Goal: Task Accomplishment & Management: Use online tool/utility

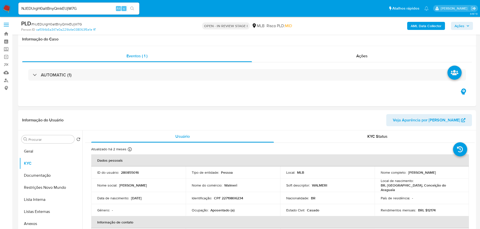
select select "10"
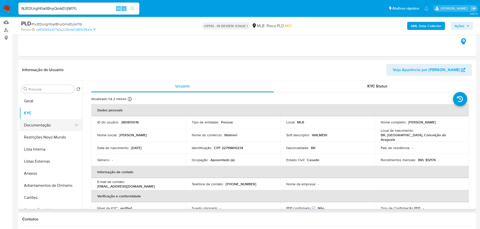
drag, startPoint x: 46, startPoint y: 126, endPoint x: 53, endPoint y: 123, distance: 7.3
click at [46, 126] on button "Documentação" at bounding box center [48, 125] width 59 height 12
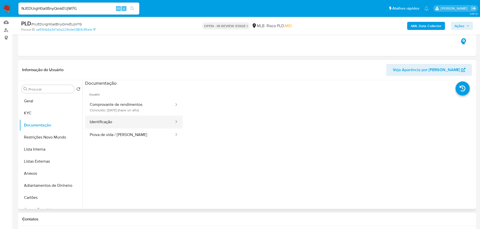
click at [118, 118] on button "Identificação" at bounding box center [129, 122] width 89 height 13
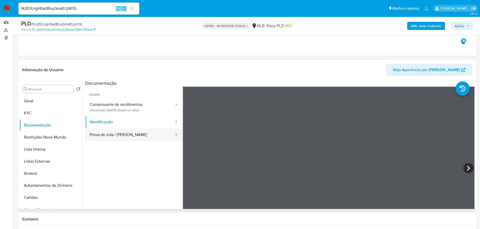
click at [132, 137] on button "Prova de vida / Selfie" at bounding box center [129, 135] width 89 height 13
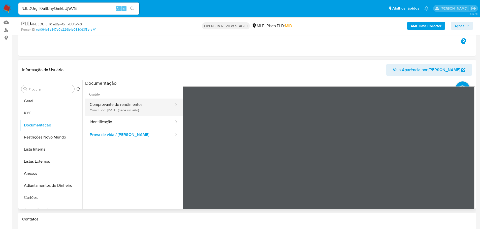
click at [144, 107] on button "Comprovante de rendimentos Concluído: 26/06/2024 (hace un año)" at bounding box center [129, 107] width 89 height 17
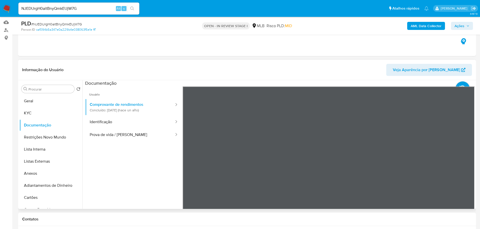
scroll to position [76, 0]
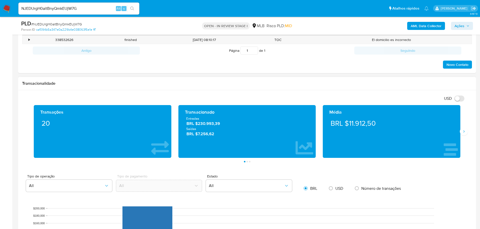
scroll to position [277, 0]
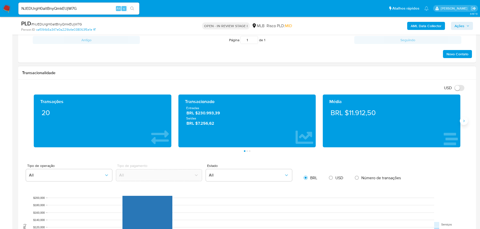
click at [460, 120] on button "Siguiente" at bounding box center [464, 121] width 8 height 8
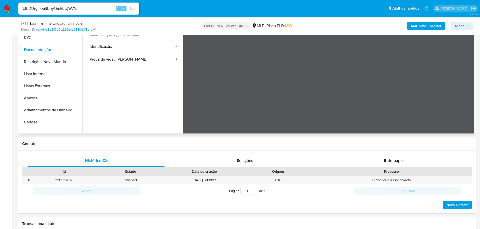
scroll to position [50, 0]
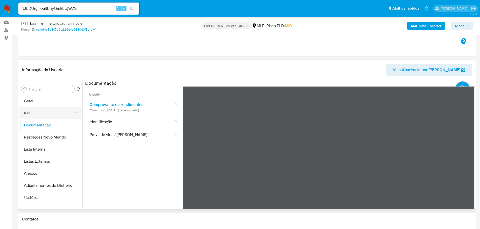
click at [50, 114] on button "KYC" at bounding box center [48, 113] width 59 height 12
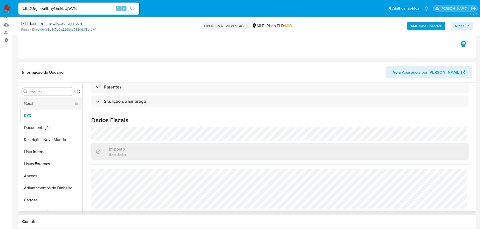
scroll to position [25, 0]
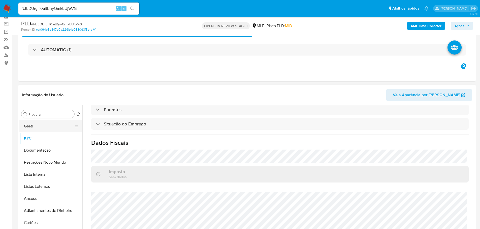
click at [41, 124] on button "Geral" at bounding box center [48, 126] width 59 height 12
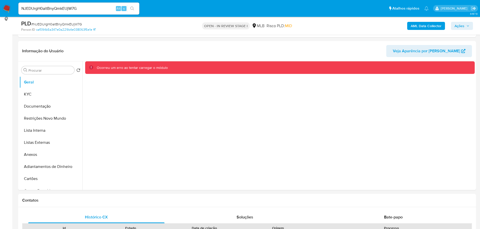
scroll to position [61, 0]
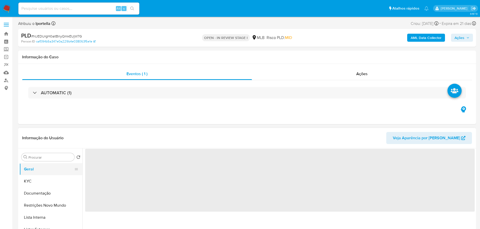
click at [42, 166] on button "Geral" at bounding box center [48, 169] width 59 height 12
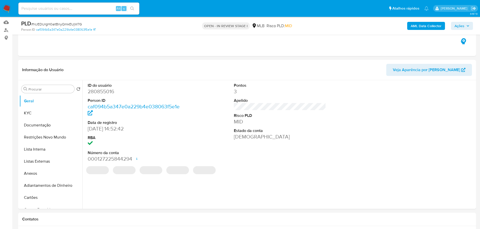
select select "10"
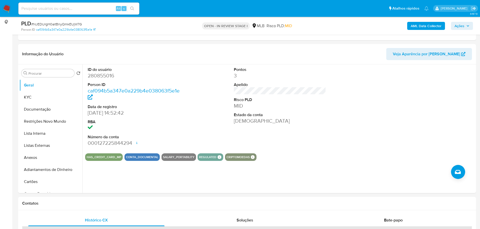
scroll to position [64, 0]
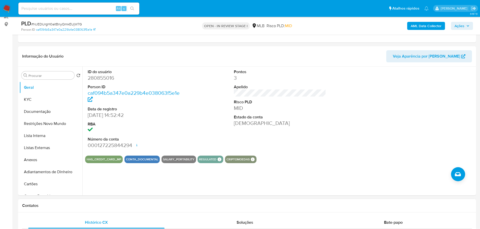
click at [133, 205] on h1 "Contatos" at bounding box center [247, 205] width 450 height 5
click at [40, 101] on button "KYC" at bounding box center [48, 100] width 59 height 12
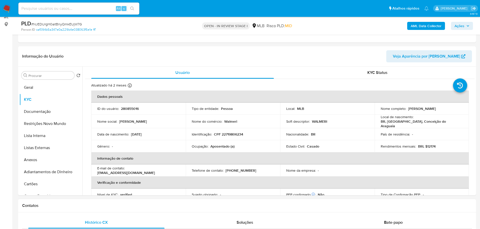
click at [86, 204] on h1 "Contatos" at bounding box center [247, 205] width 450 height 5
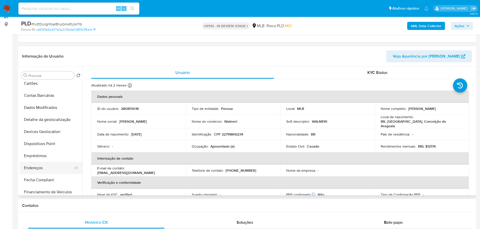
click at [39, 167] on button "Endereços" at bounding box center [48, 168] width 59 height 12
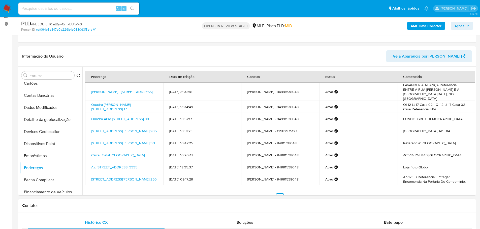
drag, startPoint x: 136, startPoint y: 207, endPoint x: 115, endPoint y: 193, distance: 24.7
click at [133, 205] on h1 "Contatos" at bounding box center [247, 205] width 450 height 5
click at [48, 118] on button "Detalhe da geolocalização" at bounding box center [48, 120] width 59 height 12
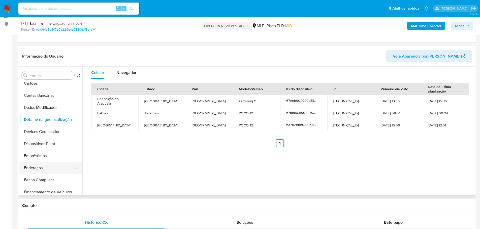
drag, startPoint x: 107, startPoint y: 213, endPoint x: 78, endPoint y: 170, distance: 50.9
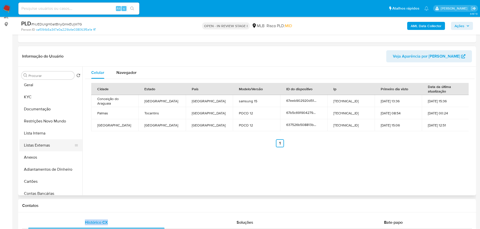
scroll to position [0, 0]
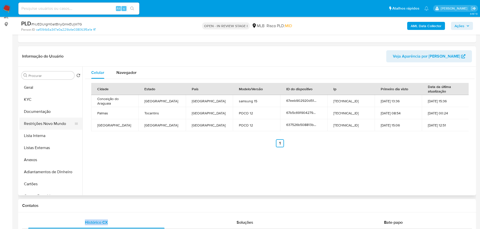
click at [42, 119] on button "Restrições Novo Mundo" at bounding box center [48, 124] width 59 height 12
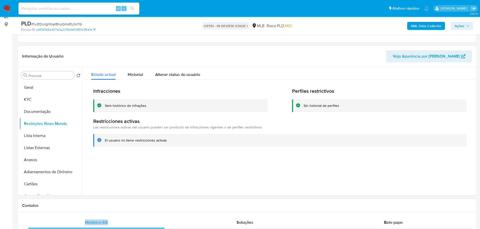
click at [99, 208] on h1 "Contatos" at bounding box center [247, 205] width 450 height 5
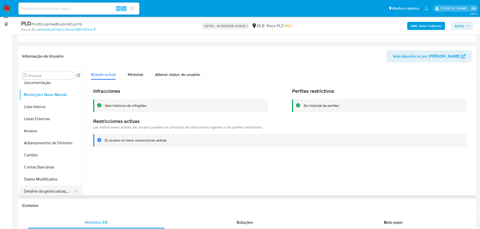
scroll to position [76, 0]
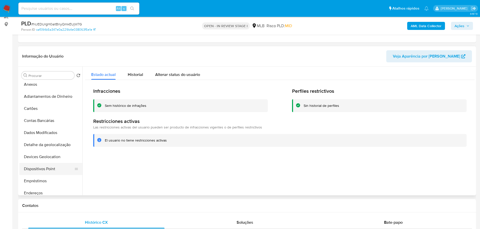
click at [51, 168] on button "Dispositivos Point" at bounding box center [48, 169] width 59 height 12
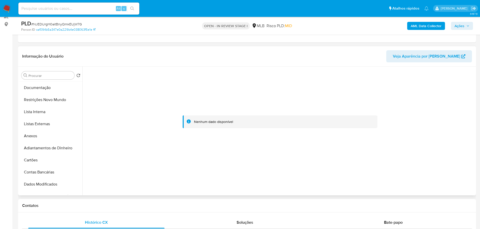
scroll to position [0, 0]
click at [39, 103] on button "KYC" at bounding box center [48, 100] width 59 height 12
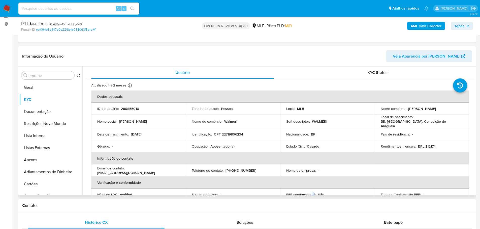
click at [236, 135] on td "Identificação : CPF 22719806234" at bounding box center [233, 134] width 94 height 12
click at [234, 133] on p "CPF 22719806234" at bounding box center [228, 134] width 29 height 5
copy p "22719806234"
drag, startPoint x: 446, startPoint y: 110, endPoint x: 407, endPoint y: 110, distance: 39.5
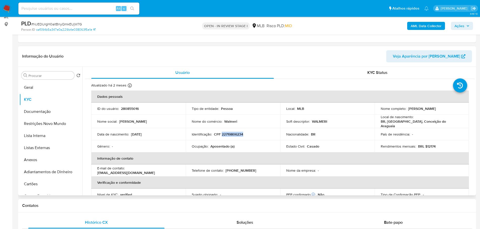
click at [407, 110] on div "Nome completo : Walmeri Cruz da Silva" at bounding box center [422, 109] width 82 height 5
copy p "Walmeri Cruz da Silva"
click at [51, 111] on button "Documentação" at bounding box center [48, 112] width 59 height 12
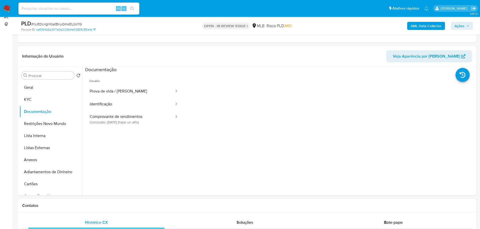
click at [128, 97] on button "Prova de vida / Selfie" at bounding box center [129, 91] width 89 height 13
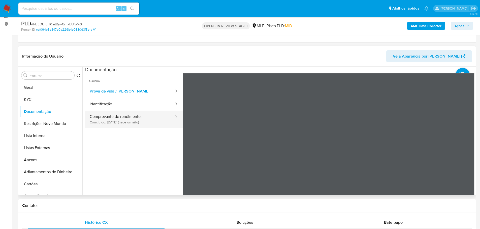
click at [143, 123] on button "Comprovante de rendimentos Concluído: 26/06/2024 (hace un año)" at bounding box center [129, 119] width 89 height 17
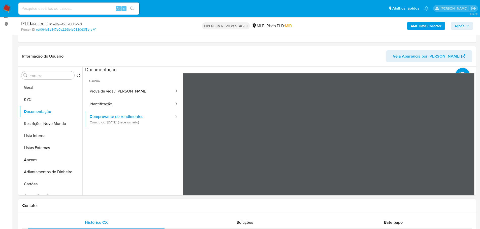
click at [35, 87] on button "Geral" at bounding box center [48, 88] width 59 height 12
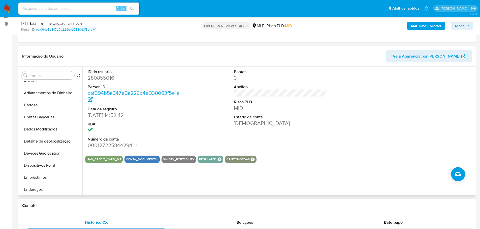
scroll to position [176, 0]
click at [48, 138] on button "Histórico de casos" at bounding box center [48, 141] width 59 height 12
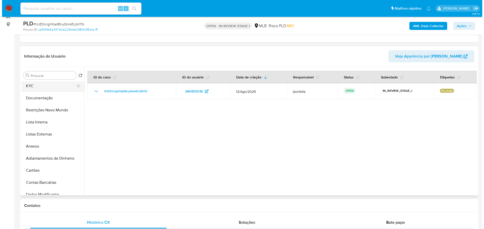
scroll to position [0, 0]
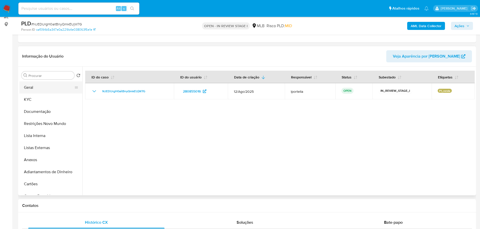
click at [35, 84] on button "Geral" at bounding box center [48, 88] width 59 height 12
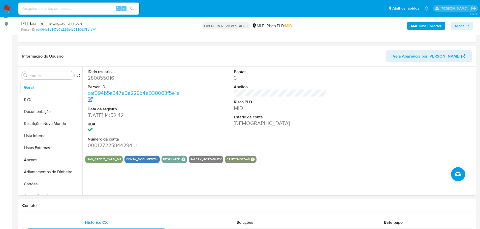
click at [470, 25] on button "Ações" at bounding box center [462, 26] width 22 height 8
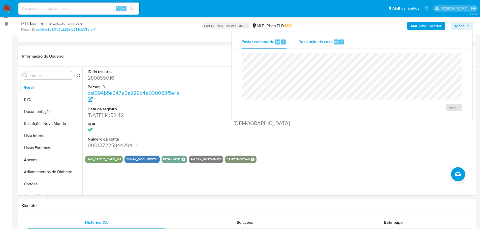
click at [317, 45] on div "Resolução do caso Alt r" at bounding box center [321, 42] width 46 height 13
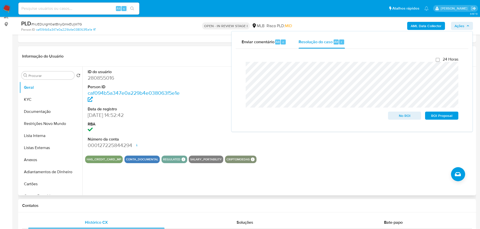
drag, startPoint x: 58, startPoint y: 160, endPoint x: 157, endPoint y: 157, distance: 99.5
click at [58, 160] on button "Anexos" at bounding box center [50, 160] width 63 height 12
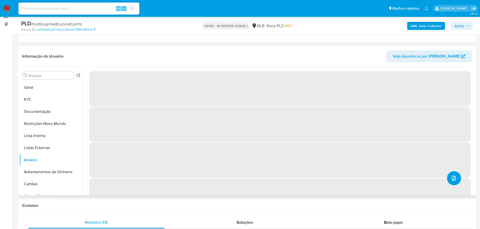
click at [450, 174] on button "upload-file" at bounding box center [454, 178] width 14 height 14
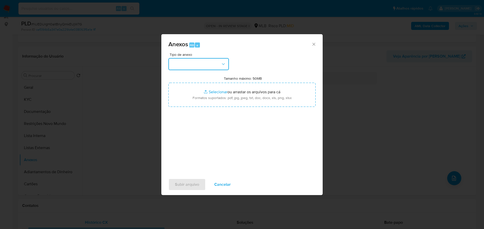
click at [220, 65] on button "button" at bounding box center [198, 64] width 60 height 12
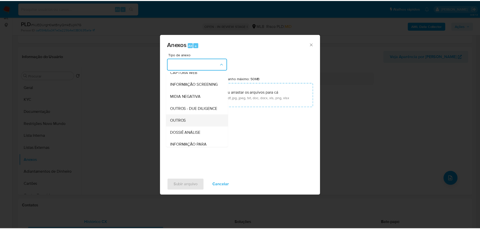
scroll to position [78, 0]
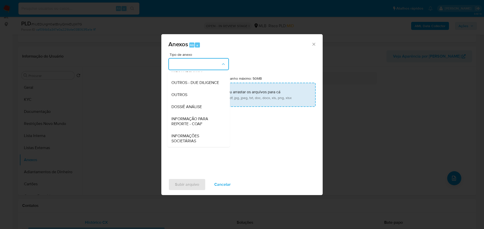
click at [189, 95] on div "OUTROS" at bounding box center [196, 95] width 51 height 12
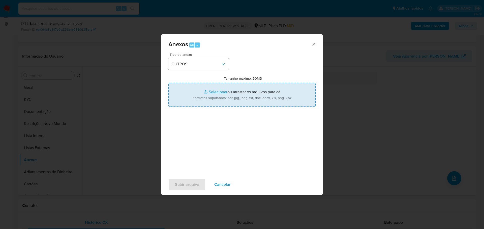
type input "C:\fakepath\SAR - XXX - CPF 22719806234 - WALMERI CRUZ DA SILVA.pdf"
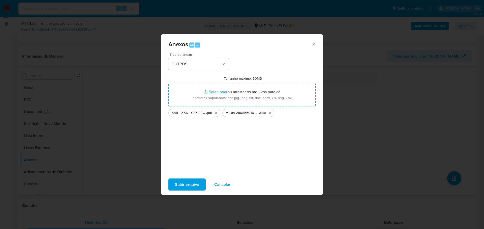
click at [194, 186] on span "Subir arquivo" at bounding box center [187, 184] width 24 height 11
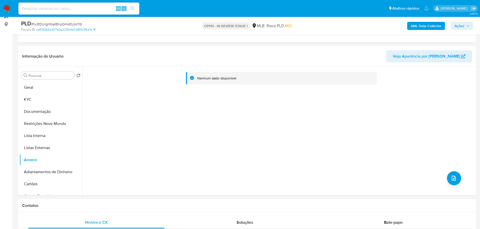
click at [460, 24] on span "Ações" at bounding box center [459, 26] width 10 height 8
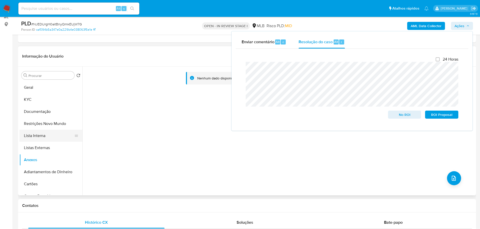
click at [60, 137] on button "Lista Interna" at bounding box center [48, 136] width 59 height 12
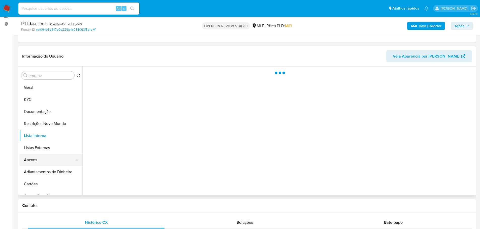
click at [48, 158] on button "Anexos" at bounding box center [48, 160] width 59 height 12
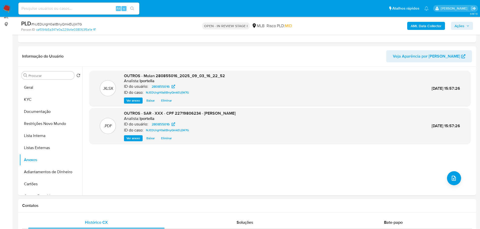
click at [464, 27] on span "Ações" at bounding box center [461, 25] width 15 height 7
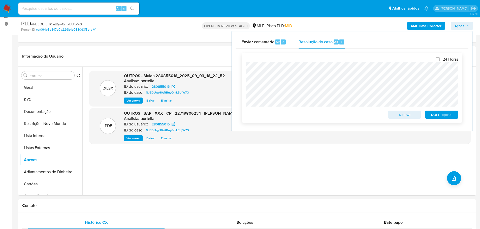
click at [452, 117] on span "ROI Proposal" at bounding box center [441, 114] width 26 height 7
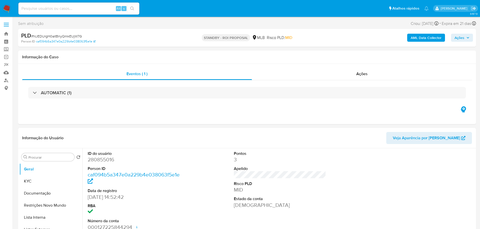
select select "10"
drag, startPoint x: 79, startPoint y: 38, endPoint x: 76, endPoint y: 36, distance: 3.8
click at [78, 37] on span "# NJEDUrgH0aitBnyQmkEUjW7G" at bounding box center [56, 36] width 51 height 5
click at [75, 35] on span "# NJEDUrgH0aitBnyQmkEUjW7G" at bounding box center [56, 36] width 51 height 5
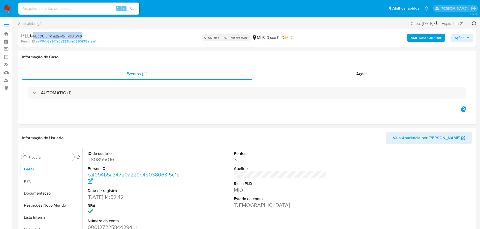
copy span "NJEDUrgH0aitBnyQmkEUjW7G"
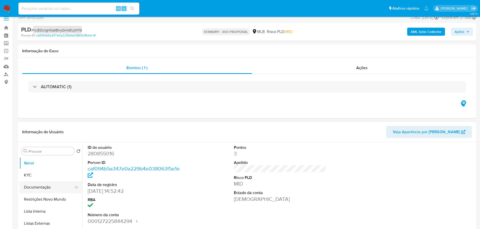
scroll to position [25, 0]
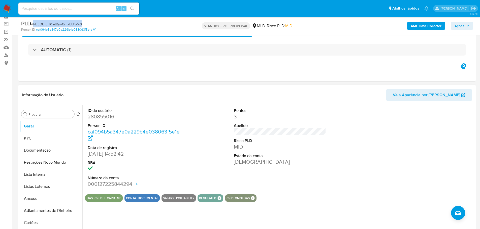
click at [37, 139] on button "KYC" at bounding box center [50, 138] width 63 height 12
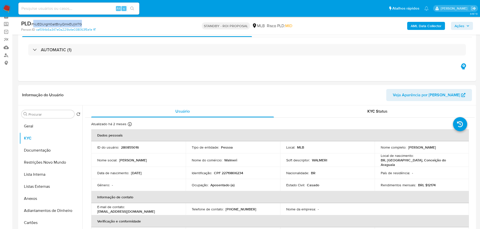
click at [7, 10] on img at bounding box center [7, 8] width 9 height 9
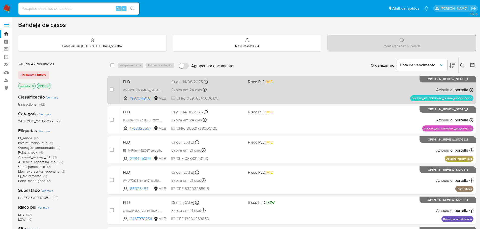
drag, startPoint x: 0, startPoint y: 101, endPoint x: 262, endPoint y: 79, distance: 262.6
click at [262, 79] on span "Risco PLD: MID" at bounding box center [260, 82] width 25 height 6
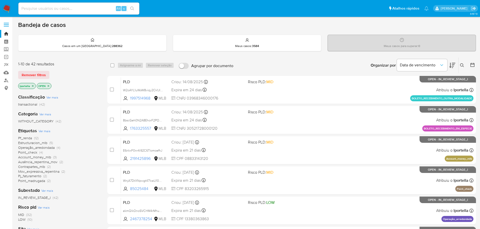
click at [82, 10] on input at bounding box center [78, 8] width 121 height 7
paste input "lRtcB4Tc2Nnym6DLerhnd6t1"
type input "lRtcB4Tc2Nnym6DLerhnd6t1"
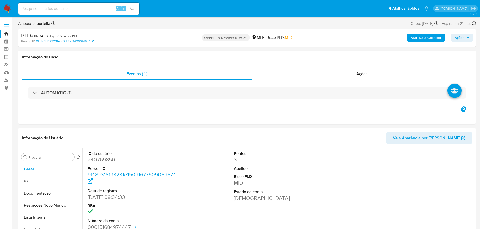
select select "10"
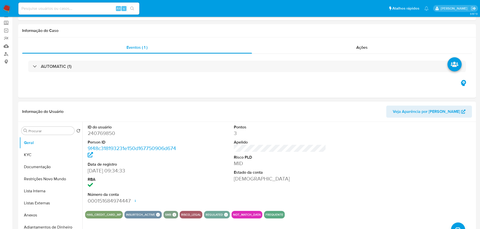
scroll to position [50, 0]
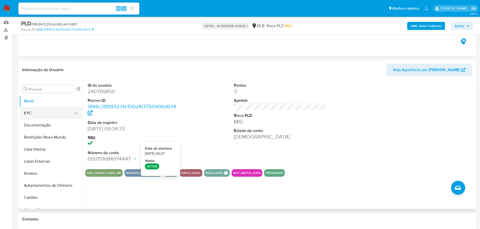
drag, startPoint x: 53, startPoint y: 115, endPoint x: 76, endPoint y: 110, distance: 23.5
click at [53, 115] on button "KYC" at bounding box center [48, 113] width 59 height 12
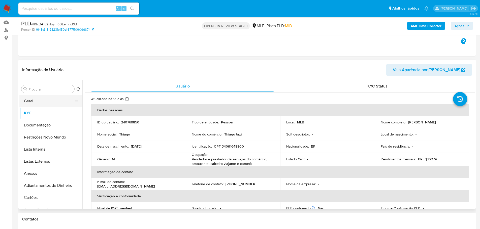
click at [37, 101] on button "Geral" at bounding box center [48, 101] width 59 height 12
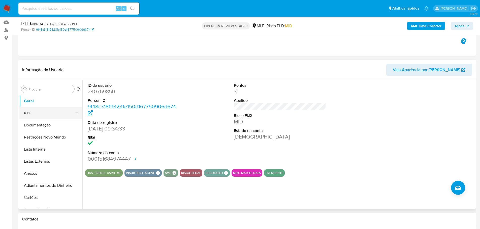
click at [45, 113] on button "KYC" at bounding box center [48, 113] width 59 height 12
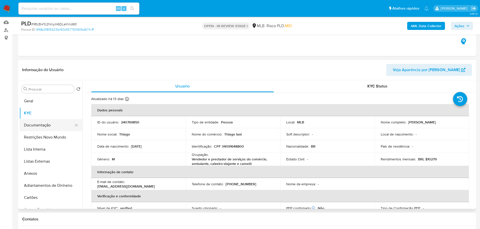
click at [38, 126] on button "Documentação" at bounding box center [48, 125] width 59 height 12
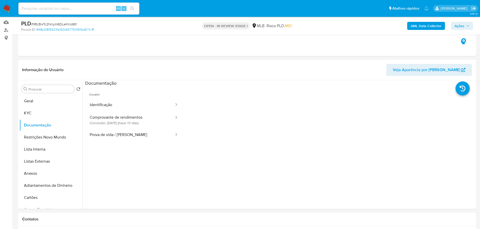
click at [122, 103] on button "Identificação" at bounding box center [129, 105] width 89 height 13
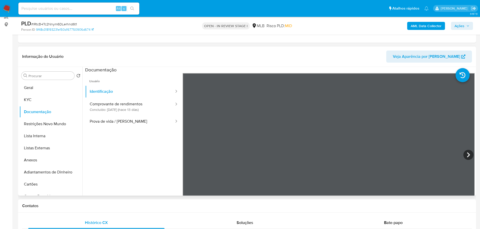
scroll to position [76, 0]
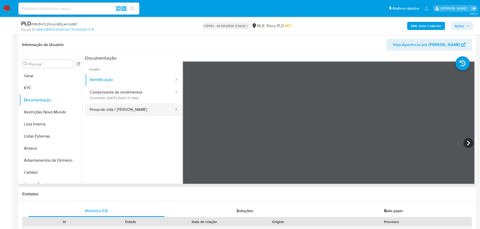
click at [156, 114] on button "Prova de vida / Selfie" at bounding box center [129, 110] width 89 height 13
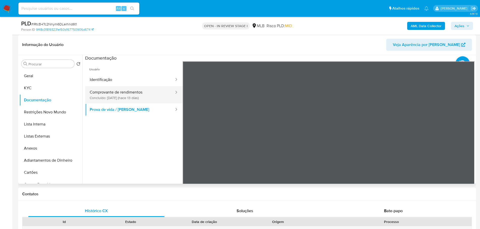
click at [137, 94] on button "Comprovante de rendimentos Concluído: 22/08/2025 (hace 13 días)" at bounding box center [129, 94] width 89 height 17
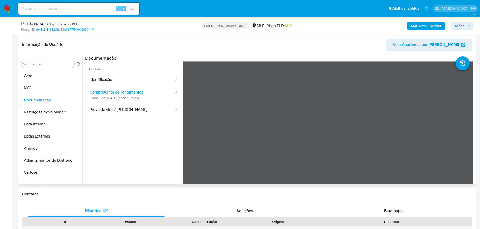
click at [151, 161] on ul "Usuário Identificação Comprovante de rendimentos Concluído: 22/08/2025 (hace 13…" at bounding box center [133, 133] width 97 height 145
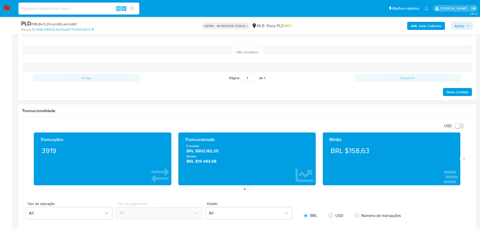
scroll to position [302, 0]
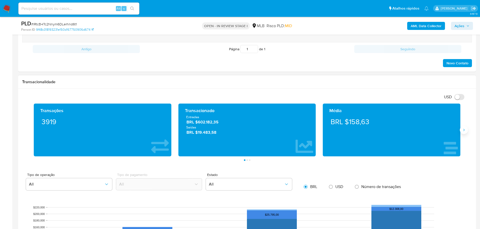
click at [461, 130] on button "Siguiente" at bounding box center [464, 130] width 8 height 8
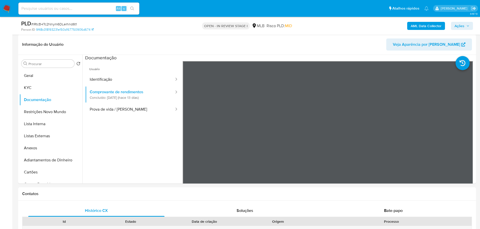
scroll to position [76, 0]
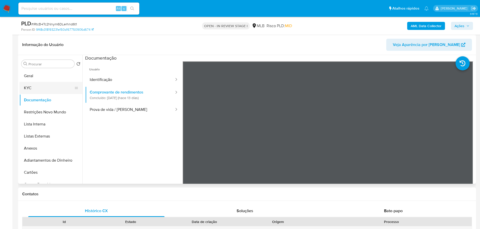
click at [48, 89] on button "KYC" at bounding box center [48, 88] width 59 height 12
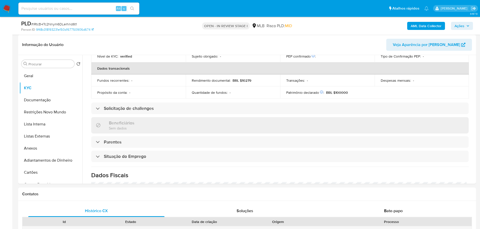
scroll to position [211, 0]
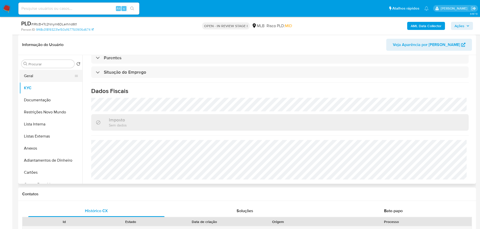
click at [34, 77] on button "Geral" at bounding box center [48, 76] width 59 height 12
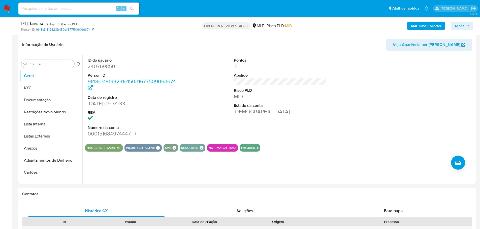
click at [136, 194] on h1 "Contatos" at bounding box center [247, 194] width 450 height 5
click at [42, 89] on button "KYC" at bounding box center [48, 88] width 59 height 12
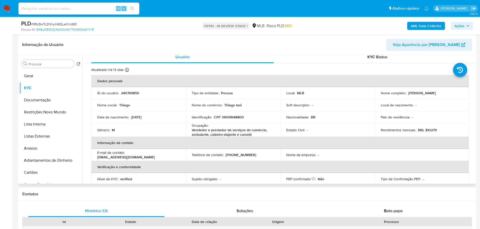
scroll to position [5, 0]
drag, startPoint x: 73, startPoint y: 202, endPoint x: 73, endPoint y: 197, distance: 5.3
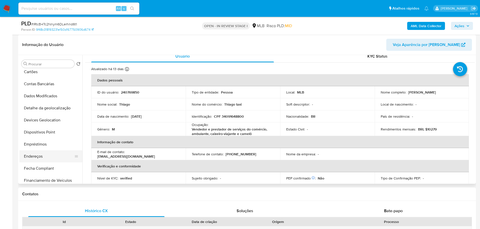
click at [47, 156] on button "Endereços" at bounding box center [48, 157] width 59 height 12
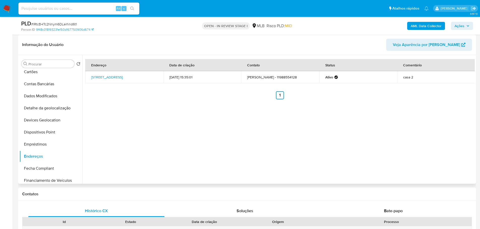
drag, startPoint x: 111, startPoint y: 195, endPoint x: 95, endPoint y: 181, distance: 21.4
click at [111, 195] on h1 "Contatos" at bounding box center [247, 194] width 450 height 5
click at [52, 110] on button "Detalhe da geolocalização" at bounding box center [48, 108] width 59 height 12
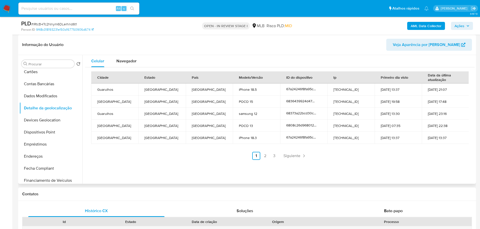
drag, startPoint x: 125, startPoint y: 192, endPoint x: 98, endPoint y: 155, distance: 46.2
click at [120, 188] on div "Contatos" at bounding box center [247, 194] width 458 height 13
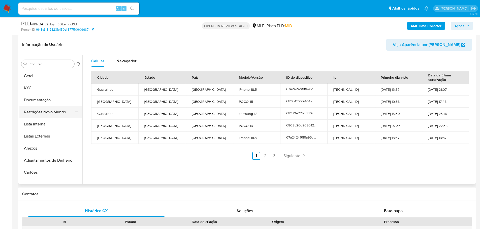
click at [52, 111] on button "Restrições Novo Mundo" at bounding box center [48, 112] width 59 height 12
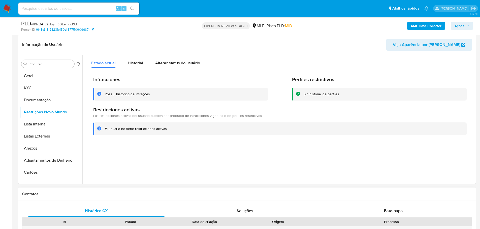
drag, startPoint x: 118, startPoint y: 198, endPoint x: 84, endPoint y: 159, distance: 52.1
click at [118, 198] on div "Contatos" at bounding box center [247, 194] width 458 height 13
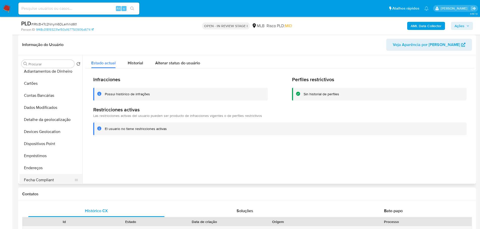
scroll to position [126, 0]
click at [52, 107] on button "Dispositivos Point" at bounding box center [48, 107] width 59 height 12
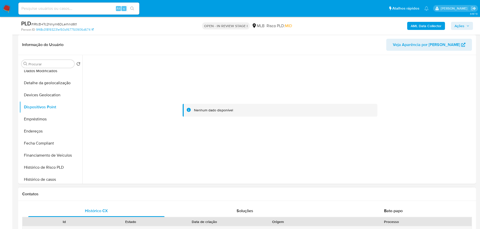
click at [144, 196] on h1 "Contatos" at bounding box center [247, 194] width 450 height 5
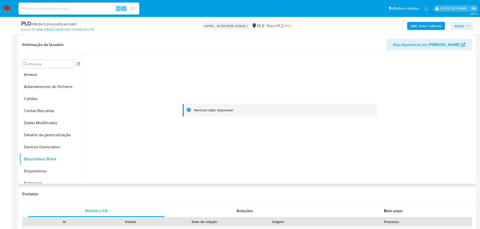
scroll to position [0, 0]
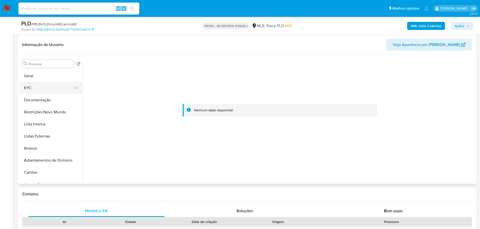
click at [34, 87] on button "KYC" at bounding box center [48, 88] width 59 height 12
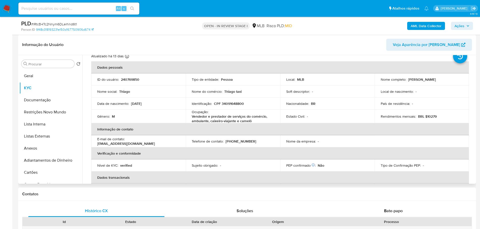
scroll to position [10, 0]
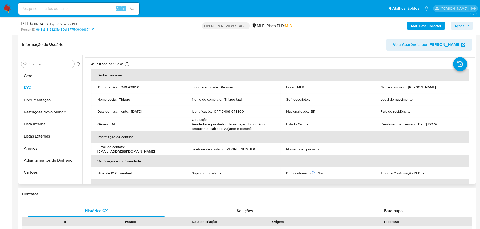
click at [232, 110] on p "CPF 34091648800" at bounding box center [229, 111] width 30 height 5
copy p "34091648800"
click at [460, 28] on span "Ações" at bounding box center [459, 26] width 10 height 8
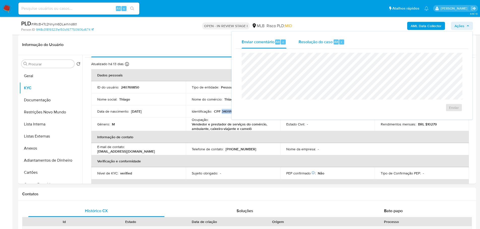
click at [315, 42] on span "Resolução do caso" at bounding box center [315, 42] width 34 height 6
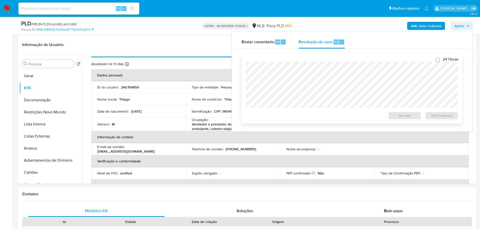
click at [313, 61] on div "24 Horas No ROI ROI Proposal" at bounding box center [352, 88] width 213 height 63
click at [37, 151] on button "Anexos" at bounding box center [48, 149] width 59 height 12
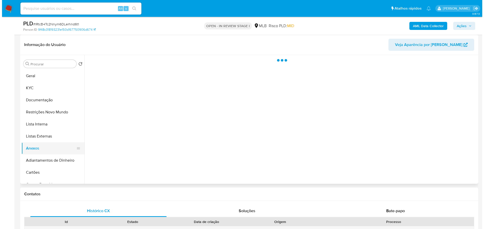
scroll to position [0, 0]
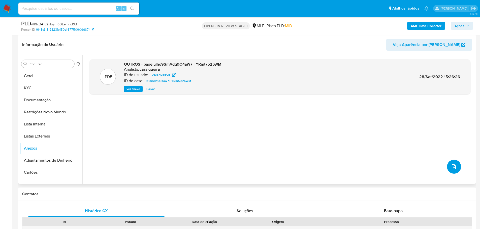
click at [448, 166] on button "upload-file" at bounding box center [454, 167] width 14 height 14
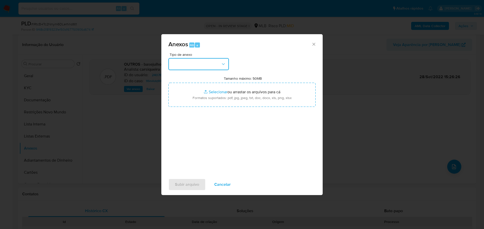
click at [206, 62] on button "button" at bounding box center [198, 64] width 60 height 12
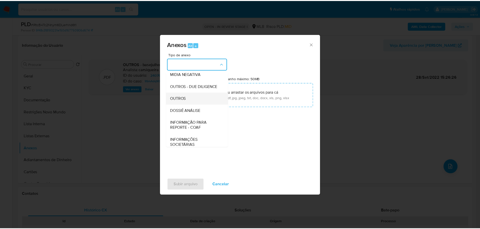
scroll to position [78, 0]
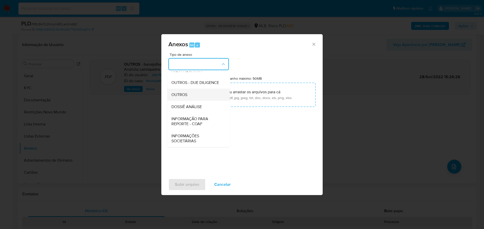
click at [198, 100] on div "OUTROS" at bounding box center [196, 95] width 51 height 12
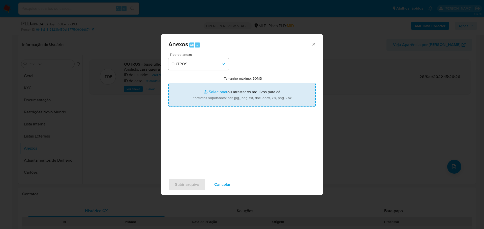
type input "C:\fakepath\SAR - XXXX - CPF 34091648800 - THIAGO BARBOSA DOS SANTOS.pdf"
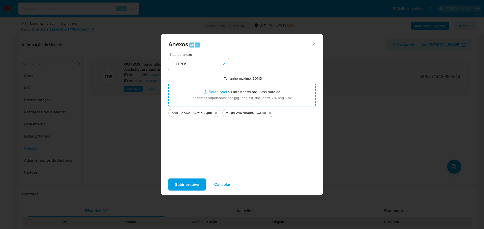
click at [191, 186] on span "Subir arquivo" at bounding box center [187, 184] width 24 height 11
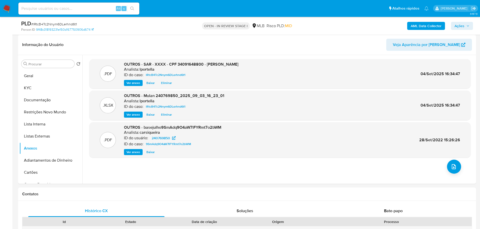
click at [459, 26] on span "Ações" at bounding box center [459, 26] width 10 height 8
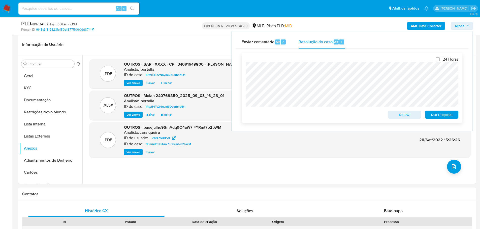
click at [430, 116] on span "ROI Proposal" at bounding box center [441, 114] width 26 height 7
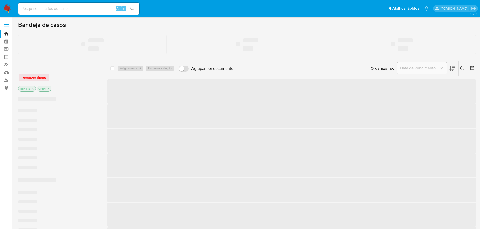
click at [86, 3] on div "Alt s" at bounding box center [78, 9] width 121 height 12
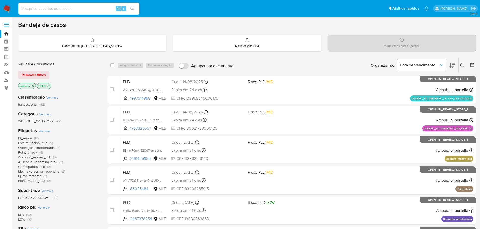
click at [78, 8] on input at bounding box center [78, 8] width 121 height 7
paste input "1401814471"
type input "1401814471"
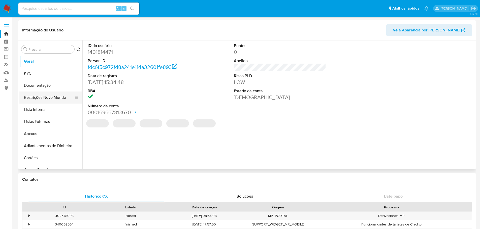
select select "10"
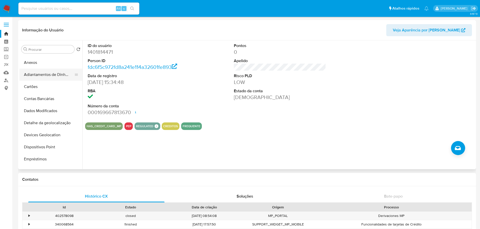
scroll to position [176, 0]
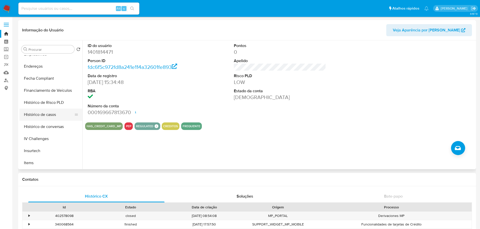
click at [48, 113] on button "Histórico de casos" at bounding box center [48, 115] width 59 height 12
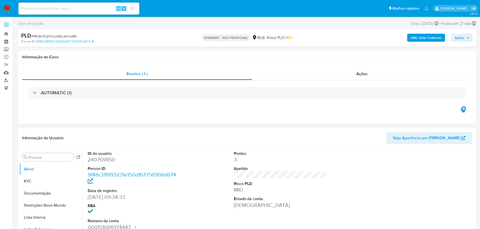
select select "10"
click at [63, 36] on span "# lRtcB4Tc2Nnym6DLerhnd6t1" at bounding box center [54, 36] width 46 height 5
copy span "lRtcB4Tc2Nnym6DLerhnd6t1"
click at [38, 7] on input at bounding box center [78, 8] width 121 height 7
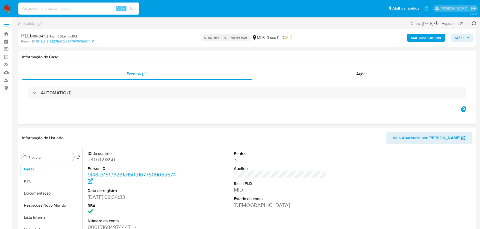
paste input "547888189"
type input "547888189"
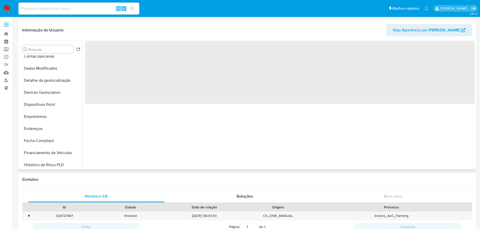
scroll to position [176, 0]
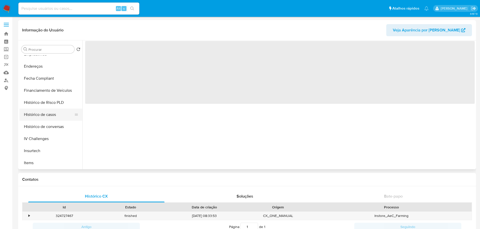
click at [52, 113] on button "Histórico de casos" at bounding box center [48, 115] width 59 height 12
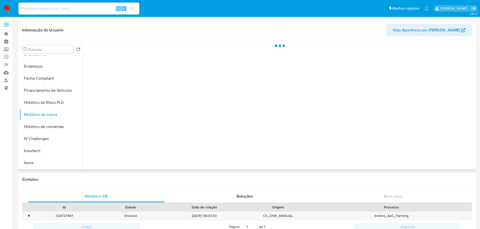
select select "10"
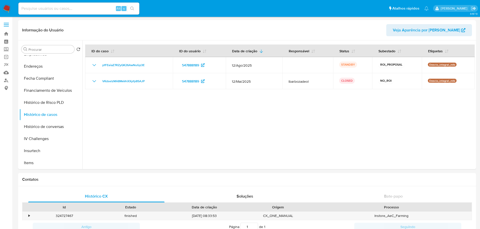
click at [7, 7] on img at bounding box center [7, 8] width 9 height 9
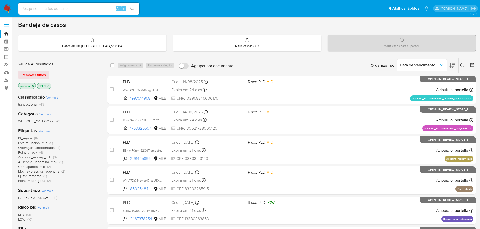
click at [28, 137] on span "Pf_renda" at bounding box center [25, 138] width 14 height 5
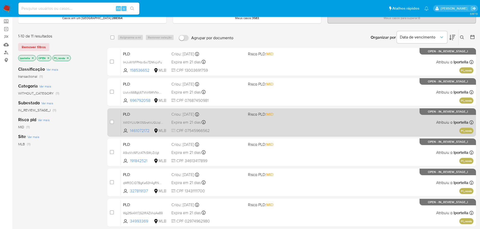
scroll to position [25, 0]
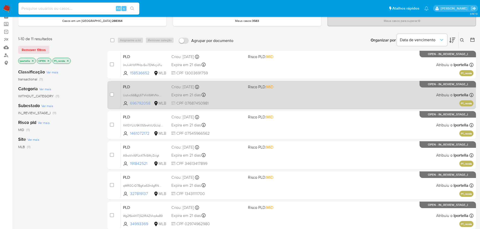
click at [137, 103] on span "696792058" at bounding box center [141, 104] width 23 height 6
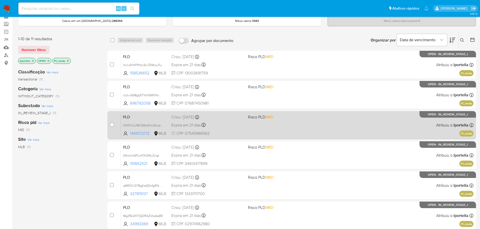
drag, startPoint x: 144, startPoint y: 131, endPoint x: 144, endPoint y: 137, distance: 6.0
click at [143, 132] on span "1461072172" at bounding box center [141, 134] width 23 height 6
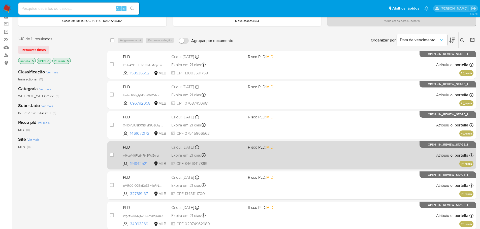
click at [144, 161] on span "191842521" at bounding box center [141, 164] width 23 height 6
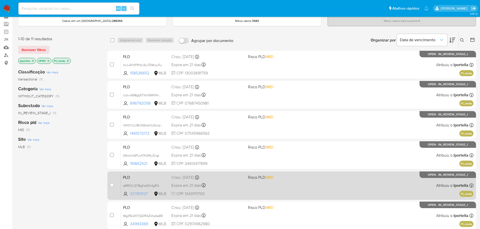
click at [140, 196] on span "327819137" at bounding box center [141, 194] width 23 height 6
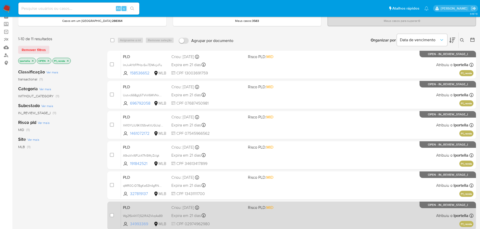
click at [140, 224] on span "34993369" at bounding box center [141, 225] width 23 height 6
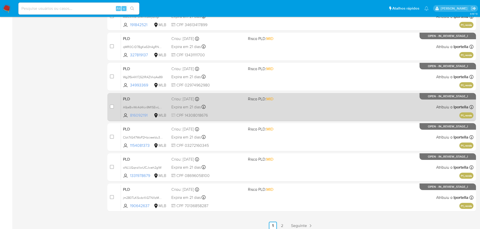
scroll to position [168, 0]
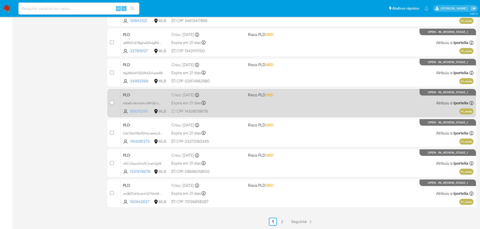
click at [143, 110] on span "816092191" at bounding box center [141, 112] width 23 height 6
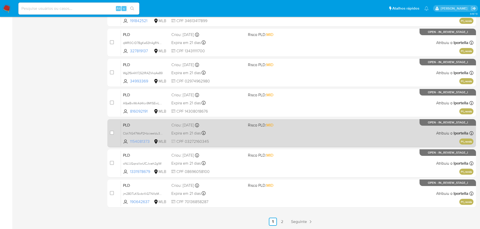
click at [142, 139] on span "1154081373" at bounding box center [141, 142] width 23 height 6
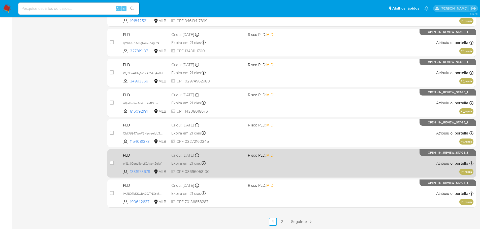
click at [141, 172] on span "1331978679" at bounding box center [141, 172] width 23 height 6
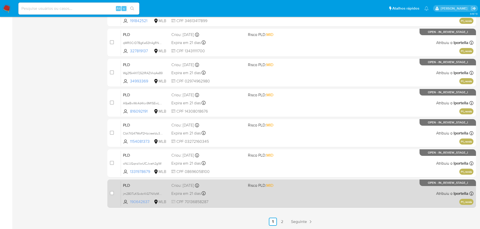
click at [143, 201] on span "190642637" at bounding box center [141, 202] width 23 height 6
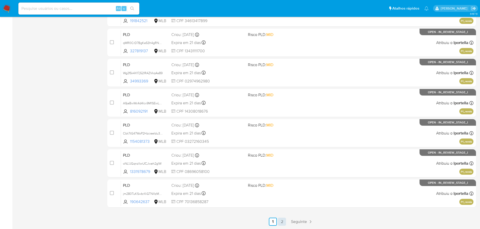
click at [281, 224] on link "2" at bounding box center [282, 222] width 8 height 8
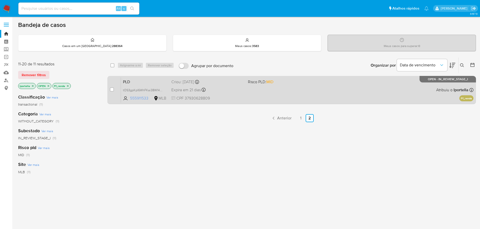
click at [145, 99] on span "555911533" at bounding box center [141, 99] width 23 height 6
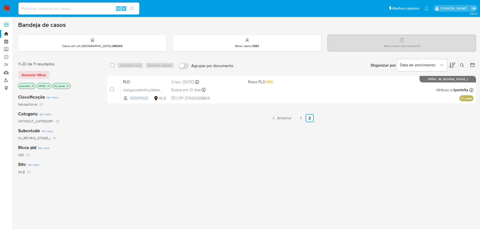
click at [10, 8] on img at bounding box center [7, 8] width 9 height 9
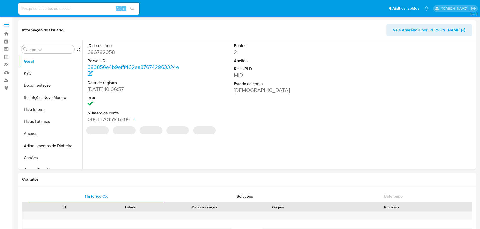
select select "10"
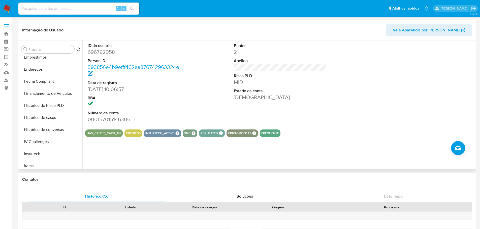
scroll to position [237, 0]
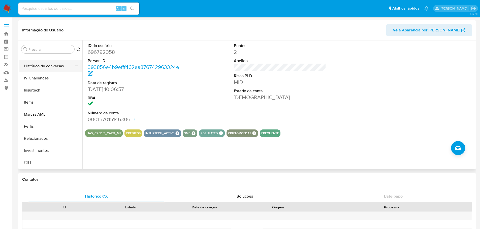
click at [43, 63] on button "Histórico de conversas" at bounding box center [48, 66] width 59 height 12
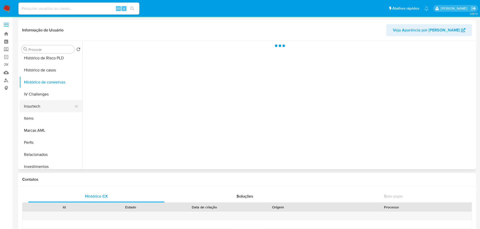
scroll to position [212, 0]
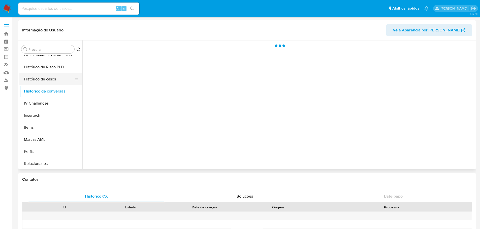
click at [48, 84] on button "Histórico de casos" at bounding box center [48, 79] width 59 height 12
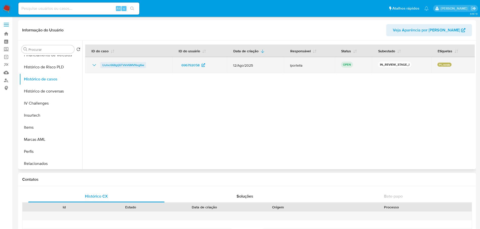
click at [123, 66] on span "Uutvc668gtj6TVkV6MVNxg6w" at bounding box center [123, 65] width 42 height 6
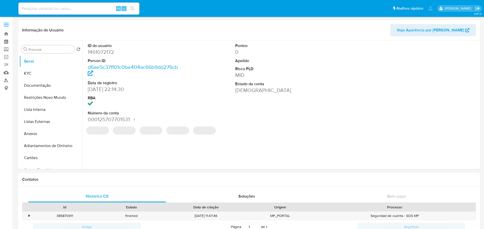
select select "10"
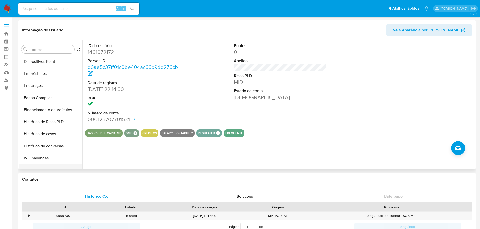
scroll to position [201, 0]
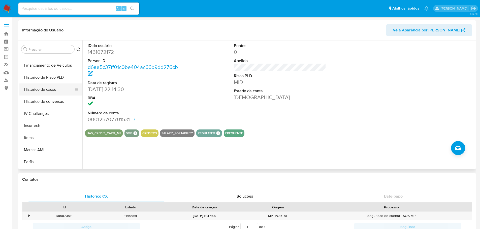
click at [51, 90] on button "Histórico de casos" at bounding box center [48, 90] width 59 height 12
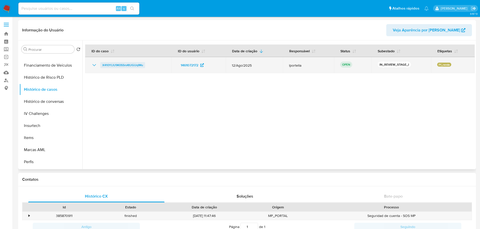
click at [111, 65] on span "X410YLlU9K0SSrsKtUGUqIMu" at bounding box center [122, 65] width 41 height 6
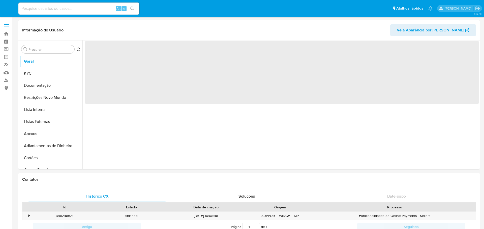
select select "10"
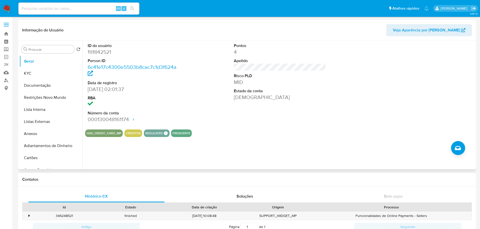
scroll to position [201, 0]
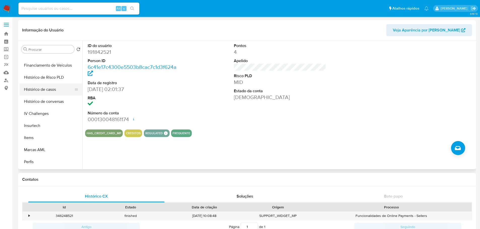
click at [42, 92] on button "Histórico de casos" at bounding box center [48, 90] width 59 height 12
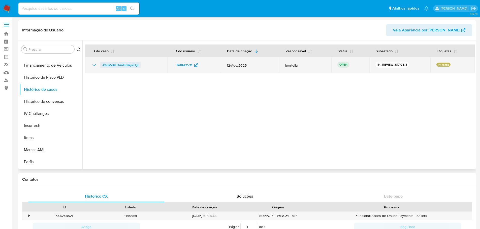
click at [134, 63] on span "A9xzVxI6FLti47fx5WyZclgt" at bounding box center [120, 65] width 36 height 6
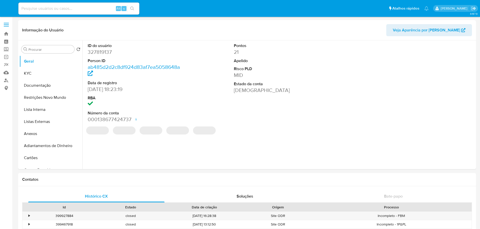
select select "10"
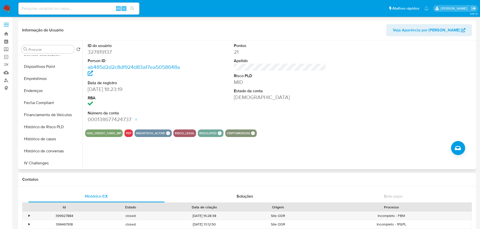
scroll to position [201, 0]
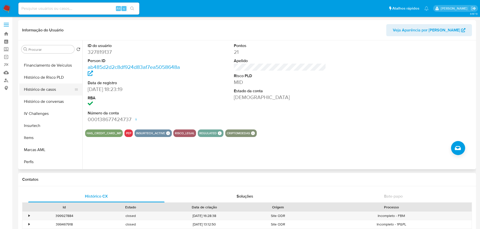
click at [43, 89] on button "Histórico de casos" at bounding box center [48, 90] width 59 height 12
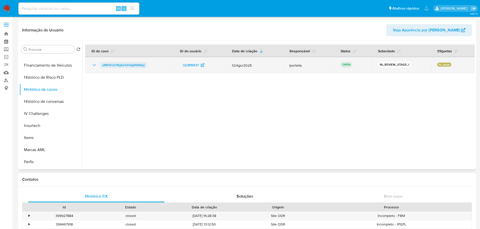
click at [116, 64] on span "qMR0CrD7BgKe53h4gRNRKjpj" at bounding box center [123, 65] width 42 height 6
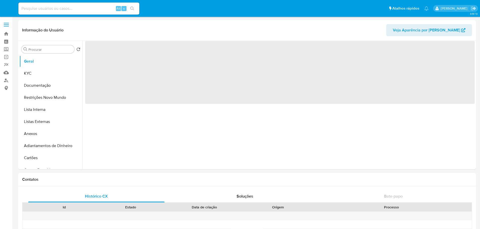
select select "10"
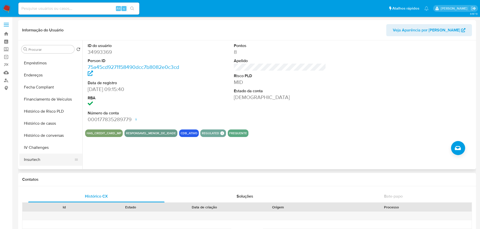
scroll to position [201, 0]
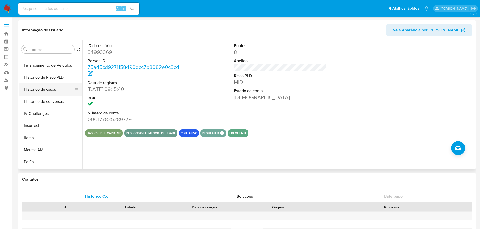
click at [51, 89] on button "Histórico de casos" at bounding box center [48, 90] width 59 height 12
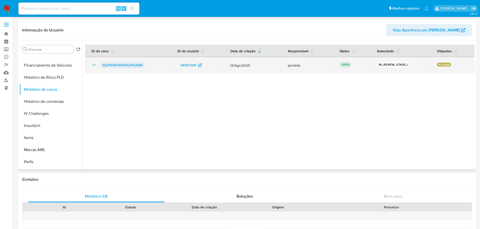
click at [129, 65] on span "Wg2fSk4X17j52IRAZVkq4a89" at bounding box center [122, 65] width 40 height 6
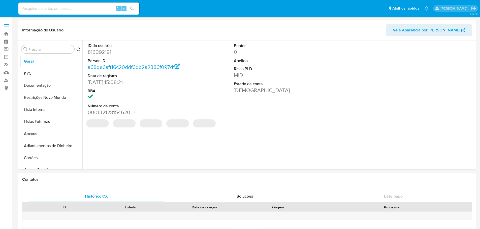
select select "10"
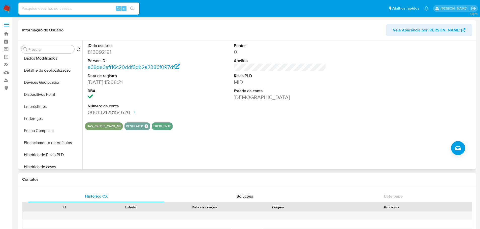
scroll to position [227, 0]
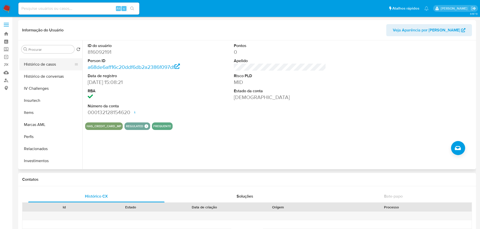
click at [37, 66] on button "Histórico de casos" at bounding box center [48, 64] width 59 height 12
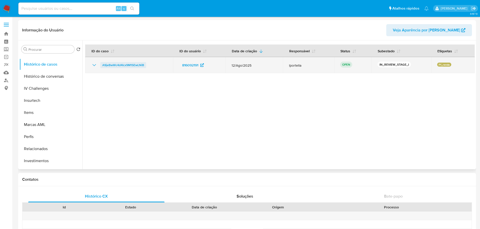
click at [135, 65] on span "A9jeBwWc4d4Icx9M1SEwLNiB" at bounding box center [123, 65] width 42 height 6
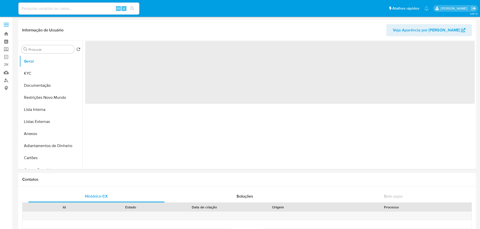
select select "10"
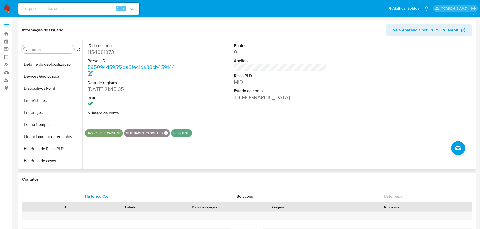
scroll to position [201, 0]
click at [45, 89] on button "Histórico de casos" at bounding box center [48, 90] width 59 height 12
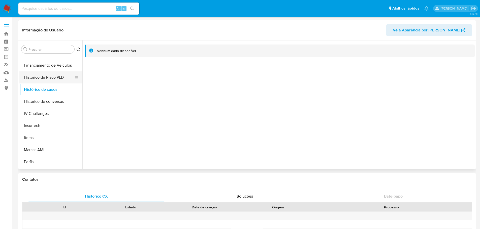
click at [48, 78] on button "Histórico de Risco PLD" at bounding box center [48, 78] width 59 height 12
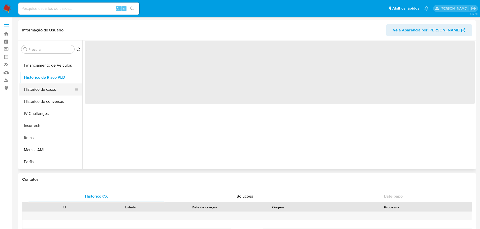
click at [48, 88] on button "Histórico de casos" at bounding box center [48, 90] width 59 height 12
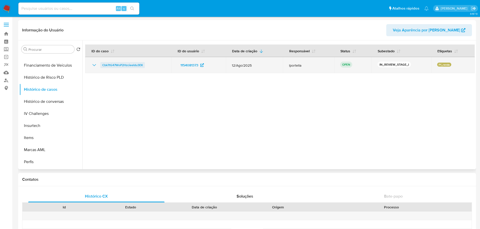
click at [136, 65] on span "Cbk7tG47WoP2HzcieeIdu3EK" at bounding box center [122, 65] width 41 height 6
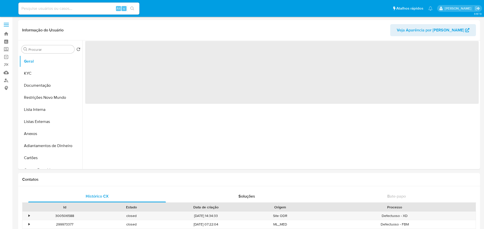
select select "10"
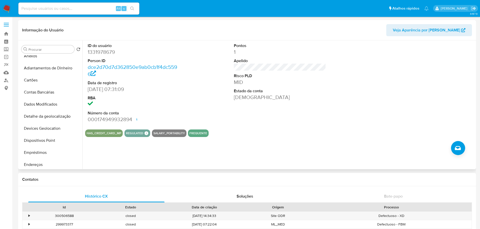
scroll to position [151, 0]
click at [48, 136] on button "Histórico de casos" at bounding box center [48, 140] width 59 height 12
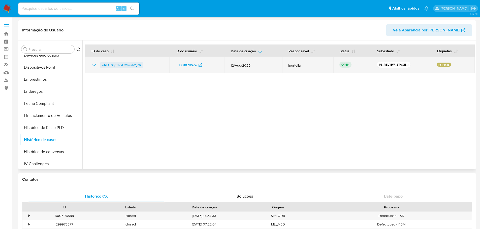
click at [133, 64] on span "oNL1JGqnzllorLfCJweh2glW" at bounding box center [121, 65] width 39 height 6
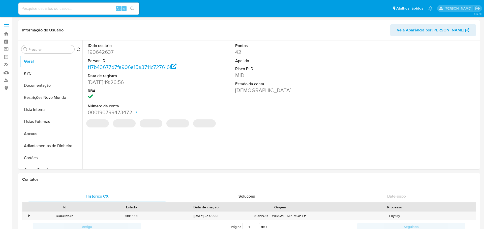
select select "10"
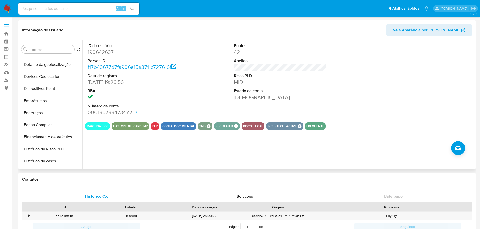
scroll to position [201, 0]
click at [43, 92] on button "Histórico de casos" at bounding box center [48, 90] width 59 height 12
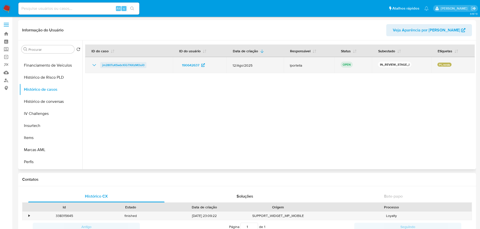
click at [137, 67] on span "jm280TuKSwbrXiGTNXzMOui0" at bounding box center [123, 65] width 42 height 6
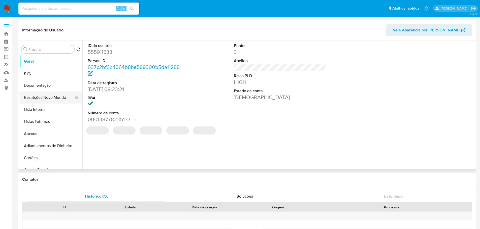
select select "10"
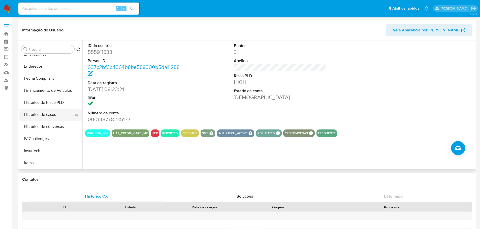
click at [45, 118] on button "Histórico de casos" at bounding box center [48, 115] width 59 height 12
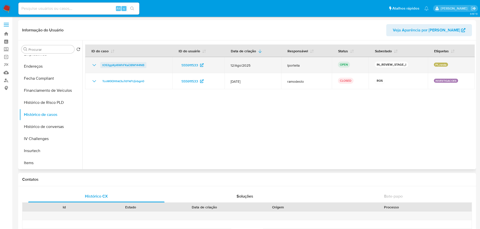
click at [141, 65] on span "tOS3gpKpI6WhFKai38W144NB" at bounding box center [123, 65] width 42 height 6
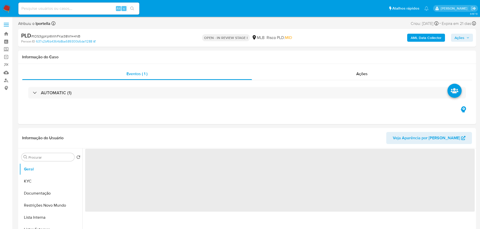
select select "10"
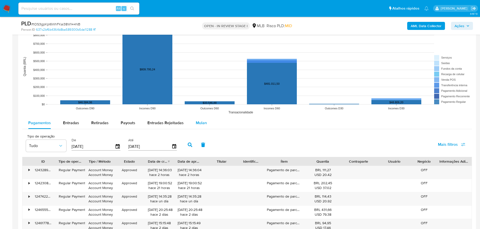
click at [202, 120] on span "Mulan" at bounding box center [201, 123] width 11 height 6
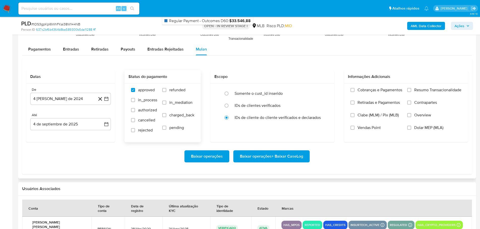
scroll to position [579, 0]
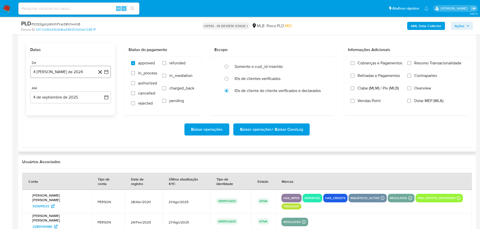
click at [73, 74] on button "4 [PERSON_NAME] de 2024" at bounding box center [70, 72] width 81 height 12
click at [101, 89] on icon "Mes siguiente" at bounding box center [102, 90] width 6 height 6
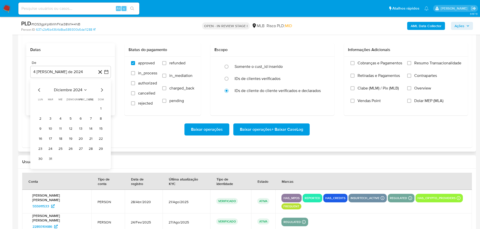
click at [101, 89] on icon "Mes siguiente" at bounding box center [102, 90] width 6 height 6
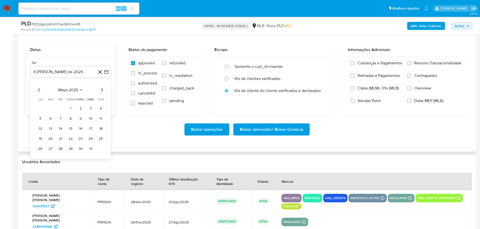
click at [101, 89] on icon "Mes siguiente" at bounding box center [102, 90] width 6 height 6
click at [50, 107] on button "1" at bounding box center [50, 109] width 8 height 8
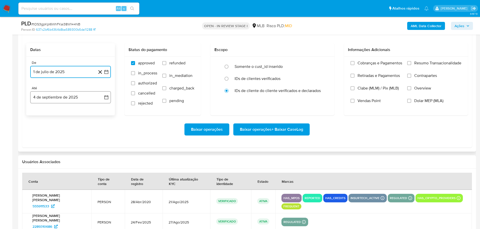
click at [57, 98] on button "4 de septiembre de 2025" at bounding box center [70, 97] width 81 height 12
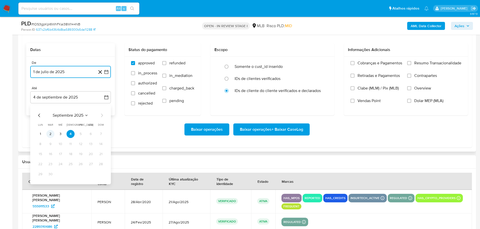
click at [50, 134] on button "2" at bounding box center [50, 134] width 8 height 8
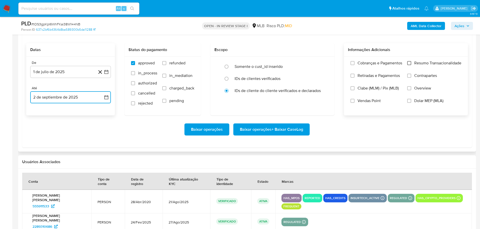
click at [410, 64] on input "Resumo Transacionalidade" at bounding box center [409, 63] width 4 height 4
click at [290, 130] on span "Baixar operações + Baixar CaseLog" at bounding box center [271, 129] width 63 height 11
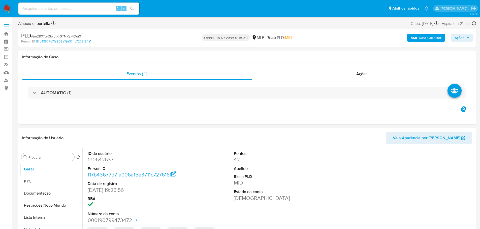
select select "10"
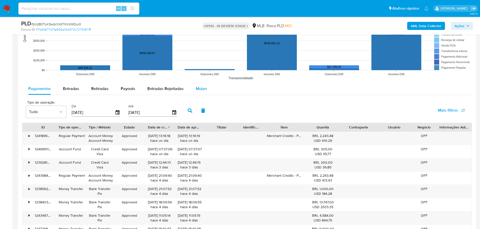
click at [198, 89] on span "Mulan" at bounding box center [201, 89] width 11 height 6
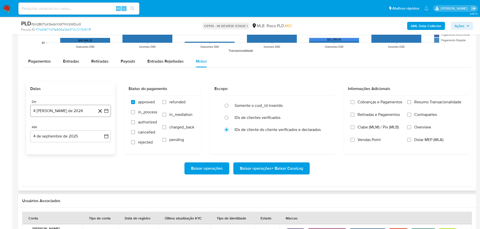
scroll to position [529, 0]
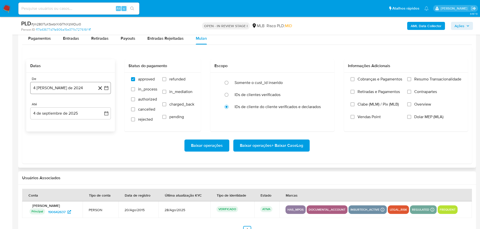
click at [64, 91] on button "4 [PERSON_NAME] de 2024" at bounding box center [70, 88] width 81 height 12
click at [103, 105] on icon "Mes siguiente" at bounding box center [102, 106] width 6 height 6
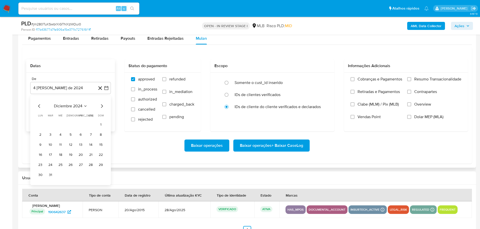
click at [103, 105] on icon "Mes siguiente" at bounding box center [102, 106] width 6 height 6
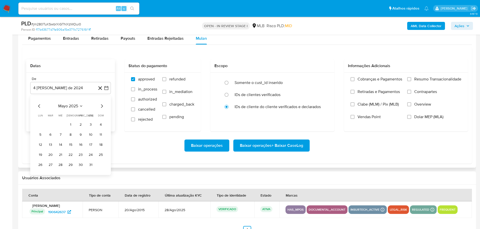
click at [103, 105] on icon "Mes siguiente" at bounding box center [102, 106] width 6 height 6
click at [50, 124] on button "1" at bounding box center [50, 125] width 8 height 8
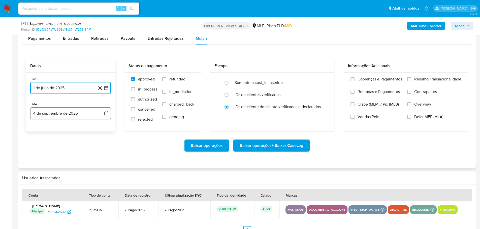
click at [56, 111] on button "4 de septiembre de 2025" at bounding box center [70, 114] width 81 height 12
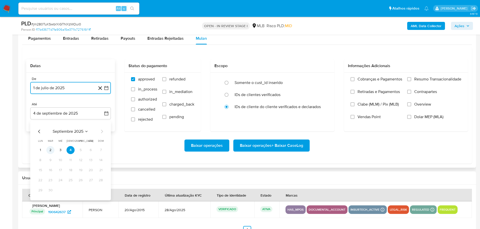
click at [51, 150] on button "2" at bounding box center [50, 150] width 8 height 8
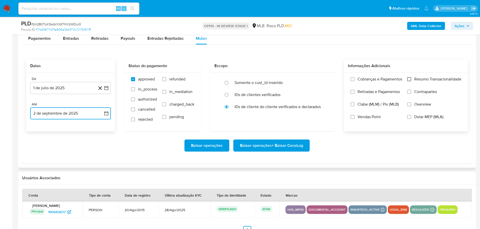
click at [410, 78] on input "Resumo Transacionalidade" at bounding box center [409, 79] width 4 height 4
click at [294, 143] on span "Baixar operações + Baixar CaseLog" at bounding box center [271, 145] width 63 height 11
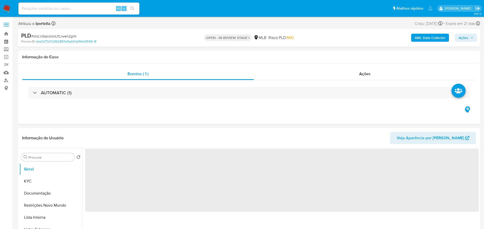
select select "10"
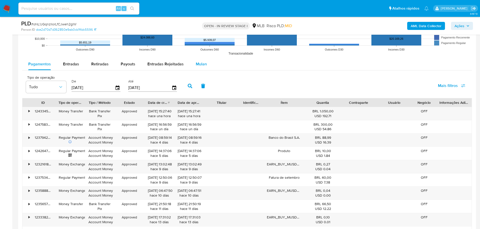
click at [200, 67] on div "Mulan" at bounding box center [201, 64] width 11 height 12
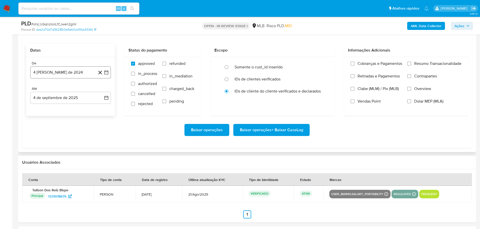
scroll to position [579, 0]
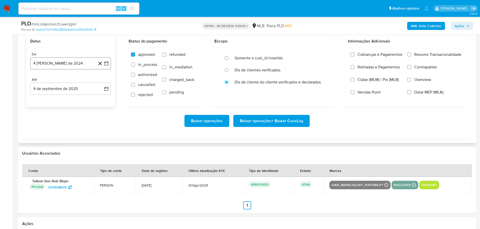
click at [59, 62] on button "4 [PERSON_NAME] de 2024" at bounding box center [70, 63] width 81 height 12
click at [103, 83] on icon "Mes siguiente" at bounding box center [102, 82] width 6 height 6
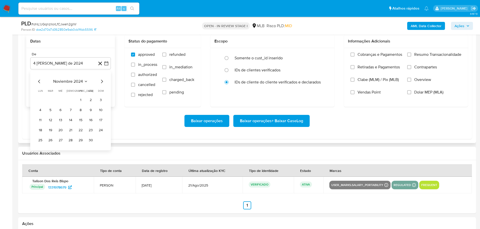
click at [103, 83] on icon "Mes siguiente" at bounding box center [102, 82] width 6 height 6
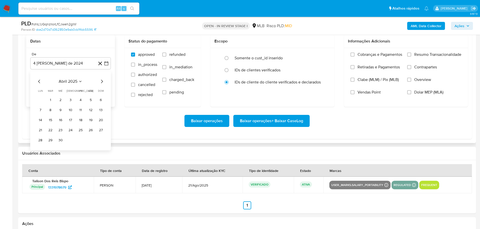
click at [103, 83] on icon "Mes siguiente" at bounding box center [102, 82] width 6 height 6
click at [50, 98] on button "1" at bounding box center [50, 100] width 8 height 8
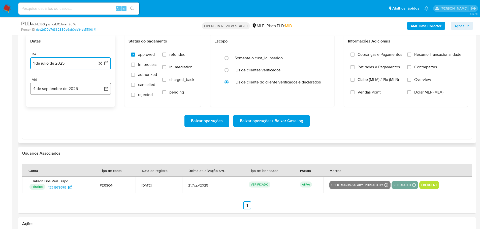
click at [56, 87] on button "4 de septiembre de 2025" at bounding box center [70, 89] width 81 height 12
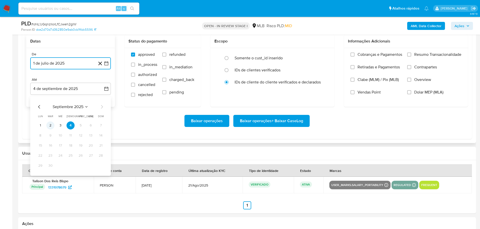
click at [52, 125] on button "2" at bounding box center [50, 126] width 8 height 8
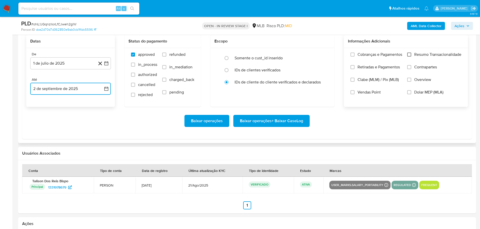
click at [408, 54] on input "Resumo Transacionalidade" at bounding box center [409, 55] width 4 height 4
click at [285, 121] on span "Baixar operações + Baixar CaseLog" at bounding box center [271, 121] width 63 height 11
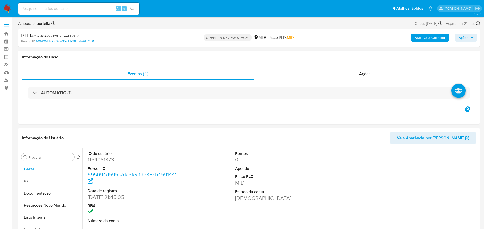
select select "10"
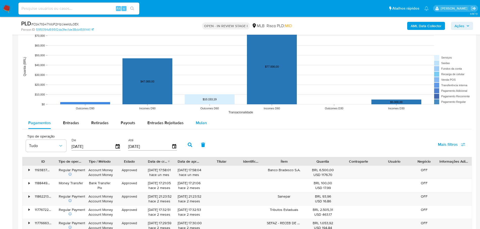
click at [196, 121] on span "Mulan" at bounding box center [201, 123] width 11 height 6
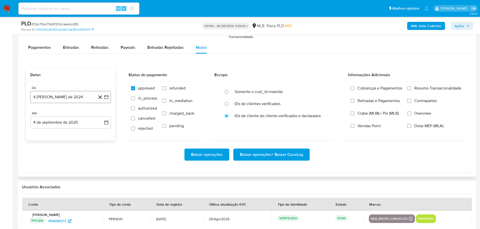
click at [54, 97] on button "4 [PERSON_NAME] de 2024" at bounding box center [70, 97] width 81 height 12
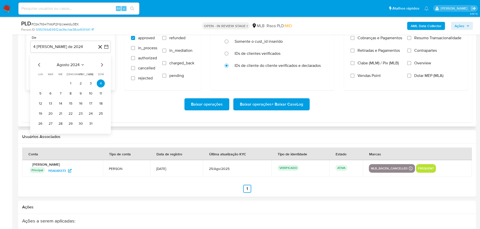
click at [102, 66] on icon "Mes siguiente" at bounding box center [102, 65] width 6 height 6
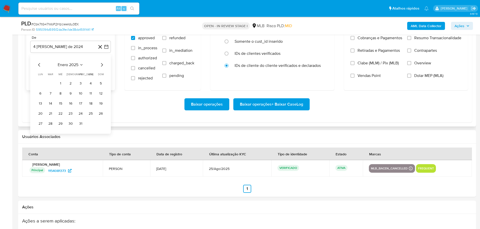
click at [102, 66] on icon "Mes siguiente" at bounding box center [102, 65] width 6 height 6
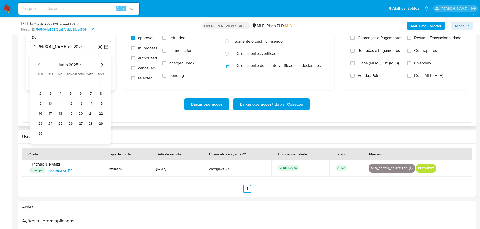
click at [102, 66] on icon "Mes siguiente" at bounding box center [102, 65] width 6 height 6
click at [51, 85] on button "1" at bounding box center [50, 84] width 8 height 8
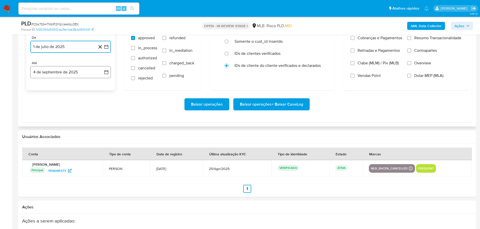
click at [74, 74] on button "4 de septiembre de 2025" at bounding box center [70, 72] width 81 height 12
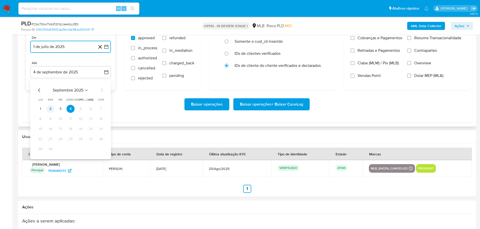
click at [50, 110] on button "2" at bounding box center [50, 109] width 8 height 8
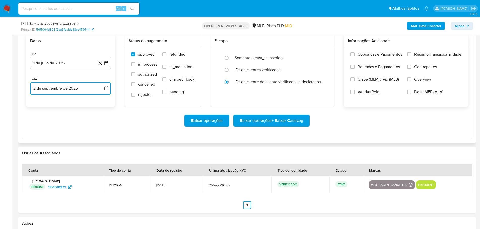
scroll to position [579, 0]
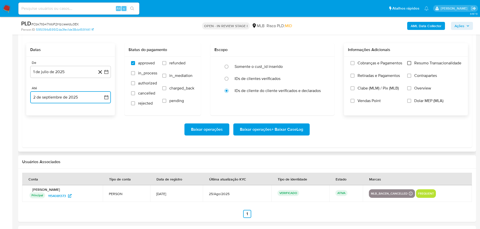
click at [408, 64] on input "Resumo Transacionalidade" at bounding box center [409, 63] width 4 height 4
click at [280, 132] on span "Baixar operações + Baixar CaseLog" at bounding box center [271, 129] width 63 height 11
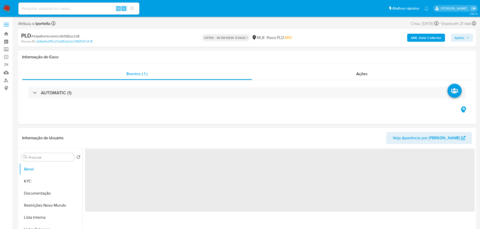
select select "10"
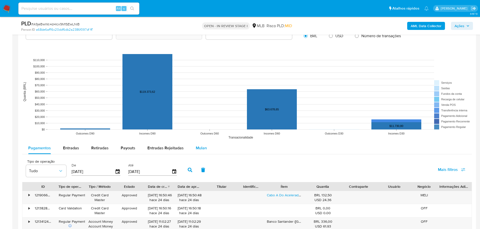
click at [202, 148] on span "Mulan" at bounding box center [201, 148] width 11 height 6
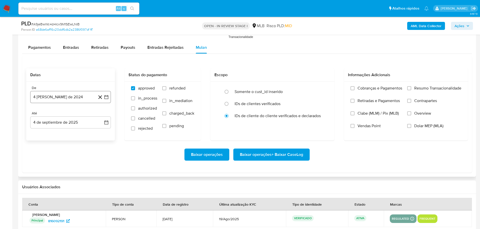
click at [72, 95] on button "[DATE]" at bounding box center [70, 97] width 81 height 12
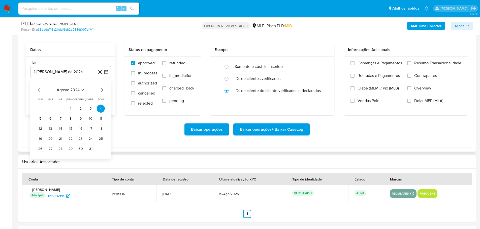
click at [102, 88] on icon "Mes siguiente" at bounding box center [102, 90] width 6 height 6
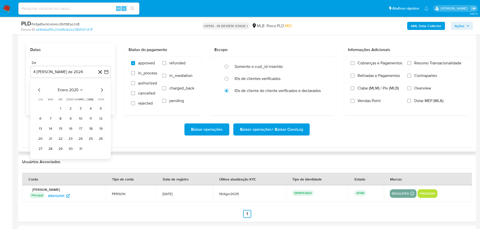
click at [102, 88] on icon "Mes siguiente" at bounding box center [102, 90] width 6 height 6
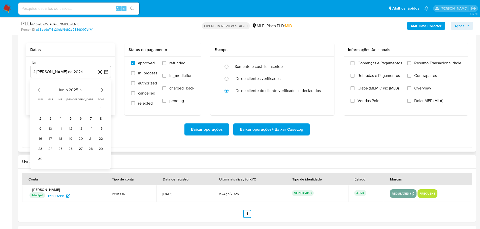
click at [102, 88] on icon "Mes siguiente" at bounding box center [102, 90] width 6 height 6
click at [50, 110] on button "1" at bounding box center [50, 109] width 8 height 8
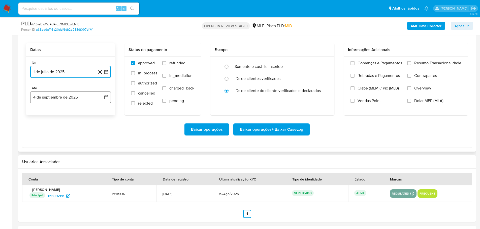
click at [71, 101] on button "4 de septiembre de 2025" at bounding box center [70, 97] width 81 height 12
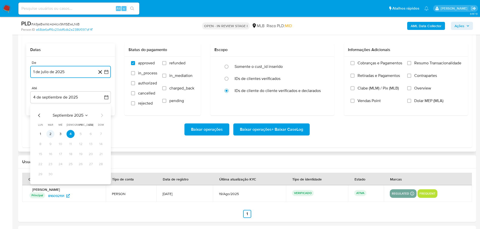
click at [48, 134] on button "2" at bounding box center [50, 134] width 8 height 8
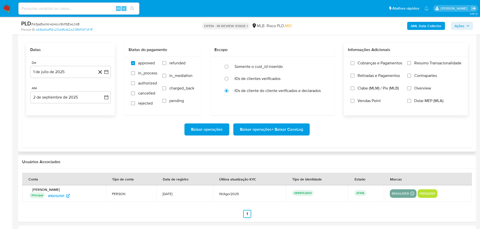
click at [419, 65] on span "Resumo Transacionalidade" at bounding box center [437, 63] width 47 height 5
click at [411, 65] on input "Resumo Transacionalidade" at bounding box center [409, 63] width 4 height 4
click at [301, 129] on span "Baixar operações + Baixar CaseLog" at bounding box center [271, 129] width 63 height 11
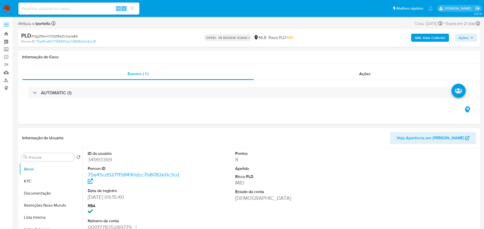
select select "10"
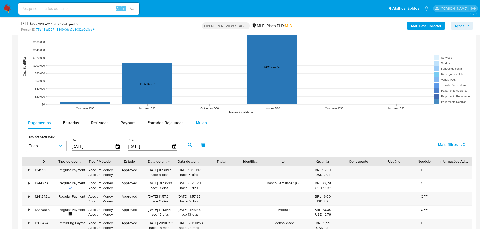
click at [197, 122] on span "Mulan" at bounding box center [201, 123] width 11 height 6
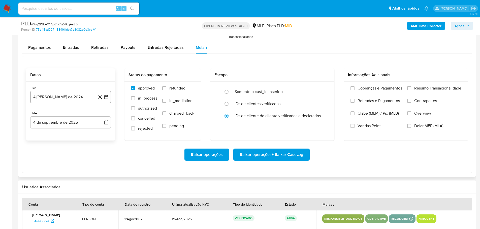
click at [58, 99] on button "[DATE]" at bounding box center [70, 97] width 81 height 12
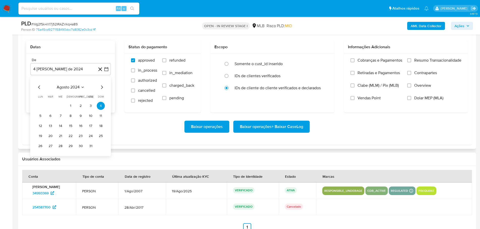
scroll to position [604, 0]
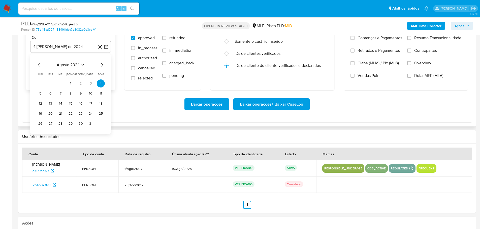
click at [100, 67] on icon "Mes siguiente" at bounding box center [102, 65] width 6 height 6
click at [101, 65] on icon "Mes siguiente" at bounding box center [102, 65] width 6 height 6
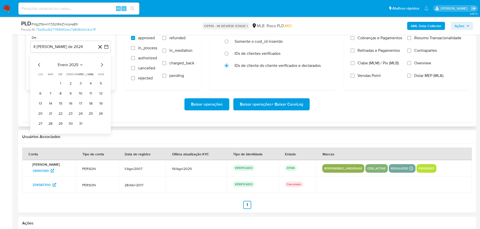
click at [101, 65] on icon "Mes siguiente" at bounding box center [102, 65] width 6 height 6
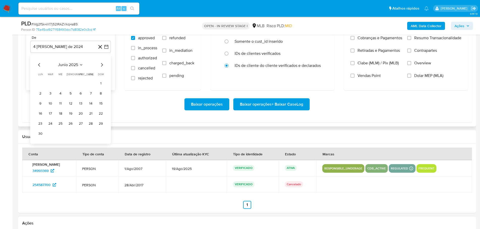
click at [101, 65] on icon "Mes siguiente" at bounding box center [102, 65] width 6 height 6
click at [51, 83] on button "1" at bounding box center [50, 84] width 8 height 8
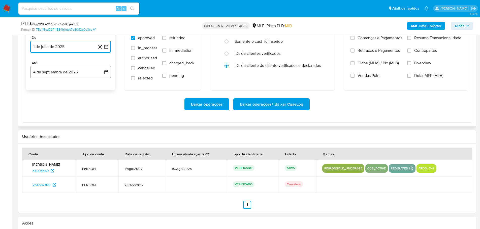
click at [66, 69] on button "4 de septiembre de 2025" at bounding box center [70, 72] width 81 height 12
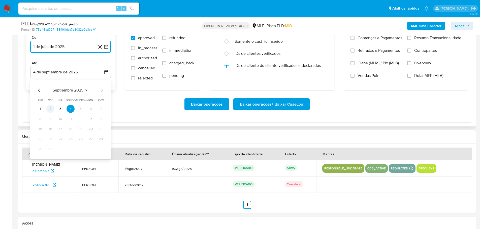
click at [49, 110] on button "2" at bounding box center [50, 109] width 8 height 8
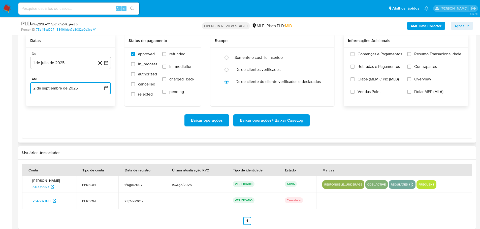
scroll to position [579, 0]
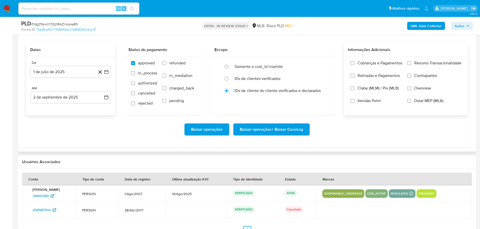
click at [408, 66] on label "Resumo Transacionalidade" at bounding box center [434, 67] width 54 height 13
click at [408, 65] on input "Resumo Transacionalidade" at bounding box center [409, 63] width 4 height 4
click at [291, 129] on span "Baixar operações + Baixar CaseLog" at bounding box center [271, 129] width 63 height 11
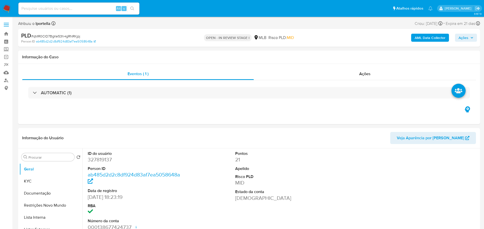
select select "10"
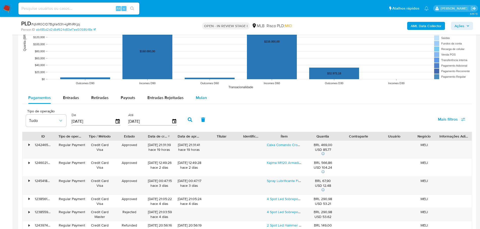
click at [201, 97] on span "Mulan" at bounding box center [201, 98] width 11 height 6
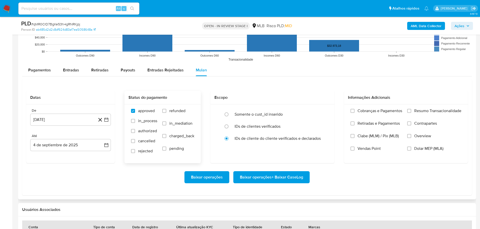
scroll to position [554, 0]
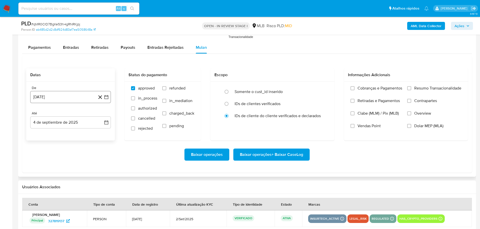
click at [65, 102] on button "[DATE]" at bounding box center [70, 97] width 81 height 12
click at [105, 115] on div "[DATE] [DATE] lun lunes mar martes mié miércoles jue jueves vie viernes sáb sáb…" at bounding box center [70, 145] width 81 height 80
click at [102, 115] on icon "Mes siguiente" at bounding box center [102, 115] width 6 height 6
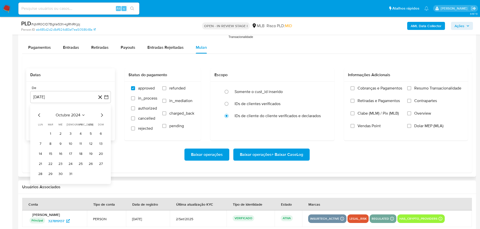
click at [102, 115] on icon "Mes siguiente" at bounding box center [102, 115] width 6 height 6
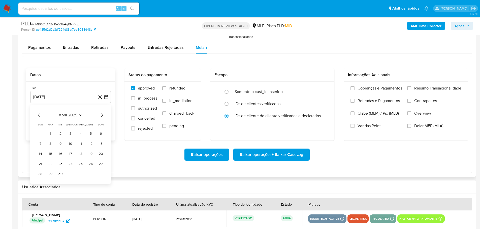
click at [102, 115] on icon "Mes siguiente" at bounding box center [102, 115] width 6 height 6
click at [50, 134] on button "1" at bounding box center [50, 134] width 8 height 8
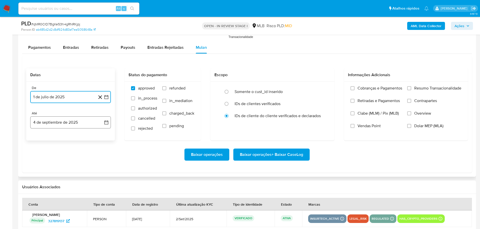
click at [55, 125] on button "4 de septiembre de 2025" at bounding box center [70, 123] width 81 height 12
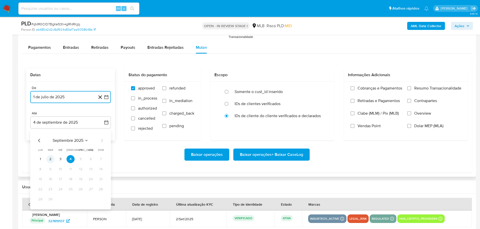
click at [51, 161] on button "2" at bounding box center [50, 159] width 8 height 8
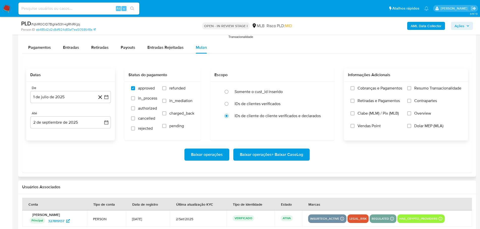
click at [409, 90] on label "Resumo Transacionalidade" at bounding box center [434, 92] width 54 height 13
click at [409, 90] on input "Resumo Transacionalidade" at bounding box center [409, 88] width 4 height 4
click at [297, 155] on span "Baixar operações + Baixar CaseLog" at bounding box center [271, 154] width 63 height 11
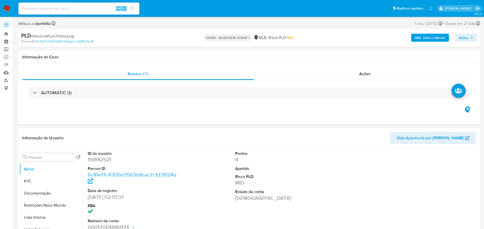
select select "10"
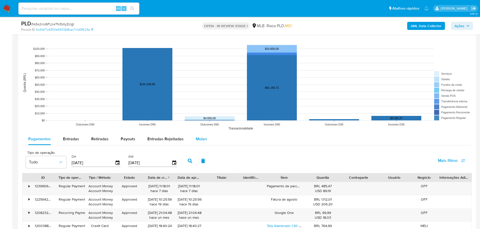
click at [196, 142] on span "Mulan" at bounding box center [201, 139] width 11 height 6
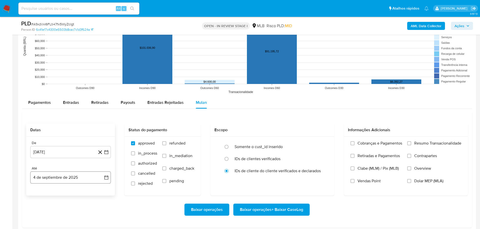
scroll to position [504, 0]
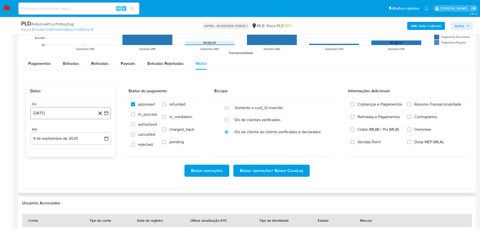
drag, startPoint x: 51, startPoint y: 121, endPoint x: 51, endPoint y: 113, distance: 7.8
click at [50, 120] on div "De [DATE] [DATE] Até [DATE] [DATE]" at bounding box center [70, 127] width 89 height 59
click at [51, 113] on button "[DATE]" at bounding box center [70, 113] width 81 height 12
click at [98, 131] on div "agosto 2024" at bounding box center [70, 131] width 68 height 6
click at [103, 131] on icon "Mes siguiente" at bounding box center [102, 131] width 6 height 6
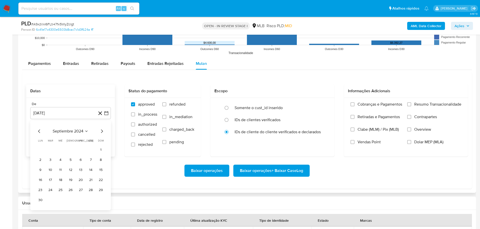
click at [103, 131] on icon "Mes siguiente" at bounding box center [102, 131] width 6 height 6
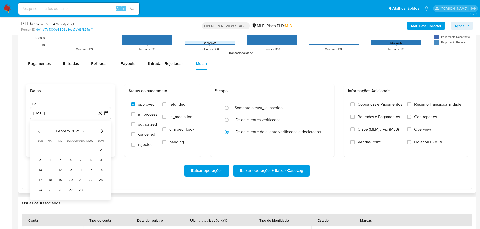
click at [103, 131] on icon "Mes siguiente" at bounding box center [102, 131] width 6 height 6
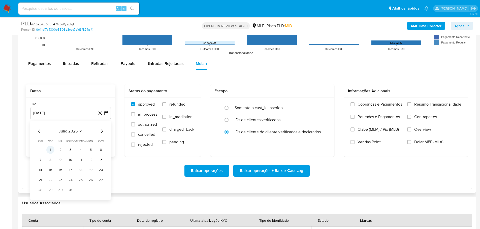
click at [49, 151] on button "1" at bounding box center [50, 150] width 8 height 8
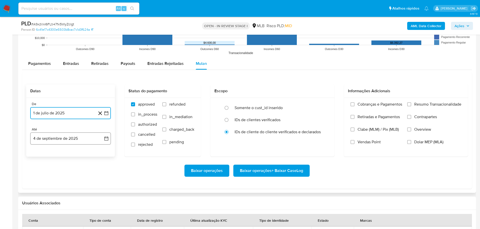
click at [59, 139] on button "4 de septiembre de 2025" at bounding box center [70, 139] width 81 height 12
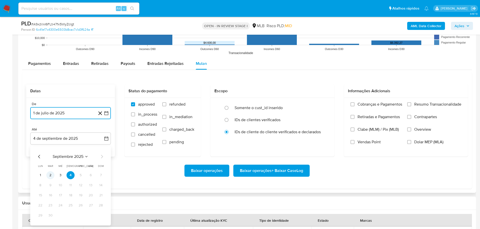
click at [48, 178] on button "2" at bounding box center [50, 175] width 8 height 8
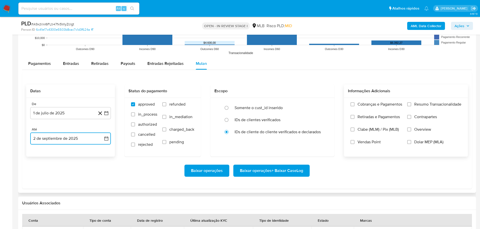
scroll to position [478, 0]
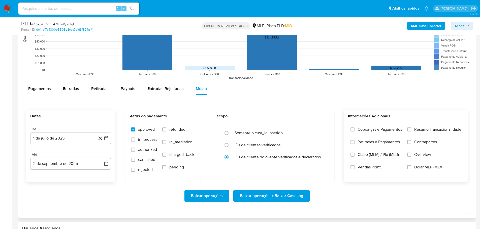
click at [412, 130] on label "Resumo Transacionalidade" at bounding box center [434, 133] width 54 height 13
click at [411, 130] on input "Resumo Transacionalidade" at bounding box center [409, 130] width 4 height 4
click at [299, 197] on span "Baixar operações + Baixar CaseLog" at bounding box center [271, 196] width 63 height 11
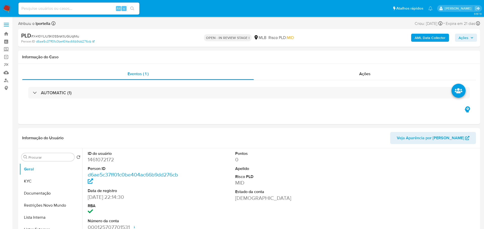
select select "10"
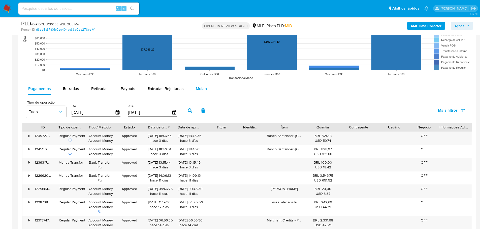
click at [198, 91] on span "Mulan" at bounding box center [201, 89] width 11 height 6
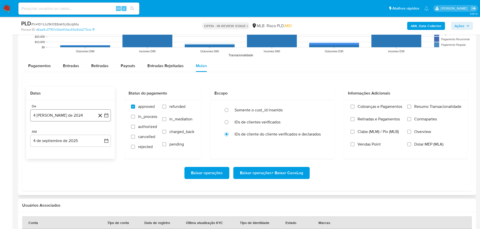
scroll to position [529, 0]
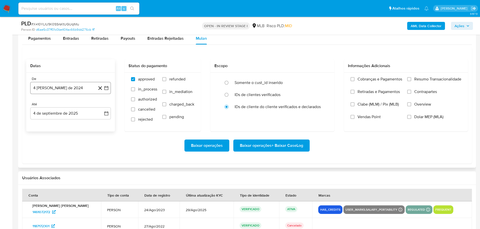
click at [66, 94] on button "4 [PERSON_NAME] de 2024" at bounding box center [70, 88] width 81 height 12
click at [104, 107] on icon "Mes siguiente" at bounding box center [102, 106] width 6 height 6
click at [103, 107] on icon "Mes siguiente" at bounding box center [102, 106] width 6 height 6
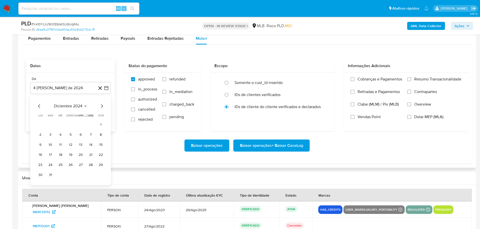
click at [103, 107] on icon "Mes siguiente" at bounding box center [102, 106] width 6 height 6
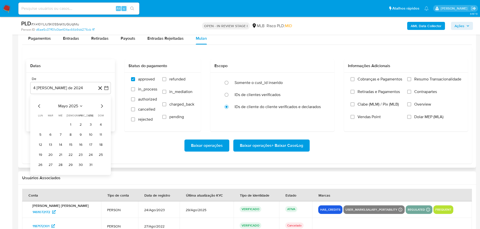
click at [103, 107] on icon "Mes siguiente" at bounding box center [102, 106] width 6 height 6
click at [49, 126] on button "1" at bounding box center [50, 125] width 8 height 8
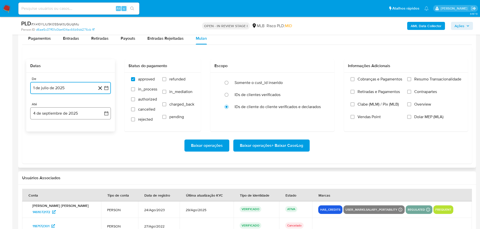
click at [60, 113] on button "4 de septiembre de 2025" at bounding box center [70, 114] width 81 height 12
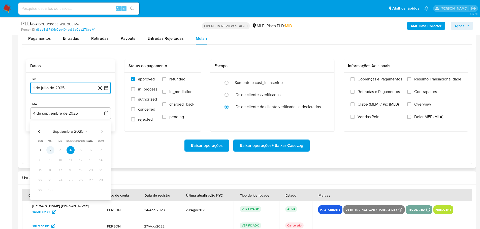
click at [51, 151] on button "2" at bounding box center [50, 150] width 8 height 8
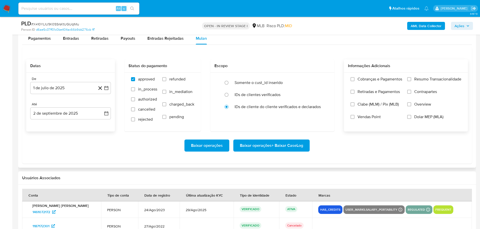
click at [406, 80] on div "Cobranças e Pagamentos Retiradas e Pagamentos Clabe (MLM) / Pix (MLB) Vendas Po…" at bounding box center [406, 102] width 116 height 50
click at [413, 80] on label "Resumo Transacionalidade" at bounding box center [434, 83] width 54 height 13
click at [411, 80] on input "Resumo Transacionalidade" at bounding box center [409, 79] width 4 height 4
click at [293, 146] on span "Baixar operações + Baixar CaseLog" at bounding box center [271, 145] width 63 height 11
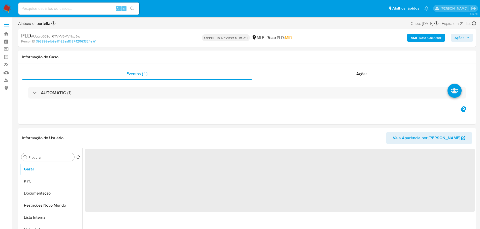
select select "10"
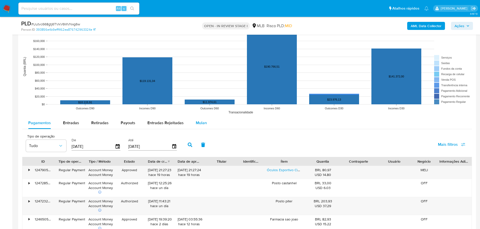
click at [201, 123] on span "Mulan" at bounding box center [201, 123] width 11 height 6
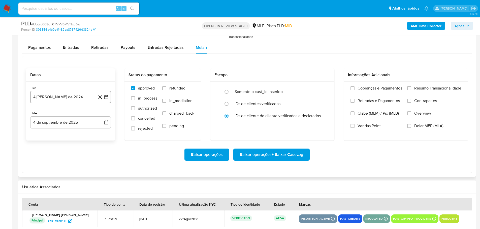
click at [70, 95] on button "4 [PERSON_NAME] de 2024" at bounding box center [70, 97] width 81 height 12
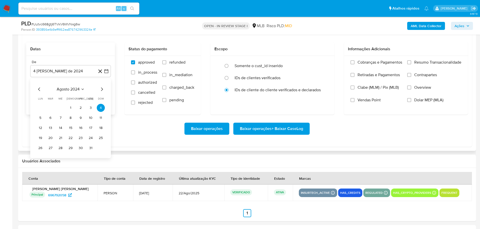
scroll to position [604, 0]
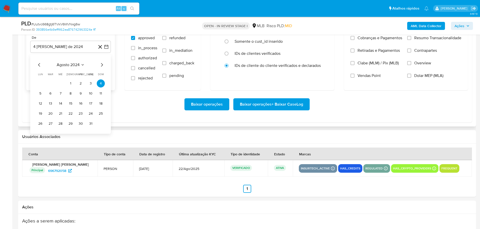
click at [101, 64] on icon "Mes siguiente" at bounding box center [102, 65] width 6 height 6
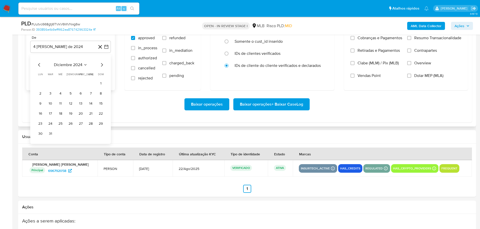
click at [101, 64] on icon "Mes siguiente" at bounding box center [102, 65] width 6 height 6
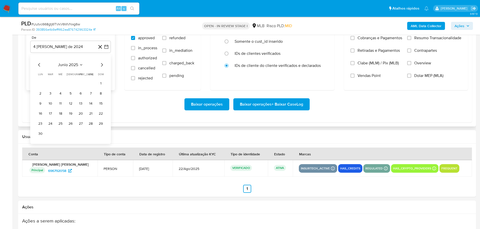
click at [101, 64] on icon "Mes siguiente" at bounding box center [102, 65] width 6 height 6
click at [37, 65] on icon "Mes anterior" at bounding box center [39, 65] width 6 height 6
click at [51, 82] on button "1" at bounding box center [50, 84] width 8 height 8
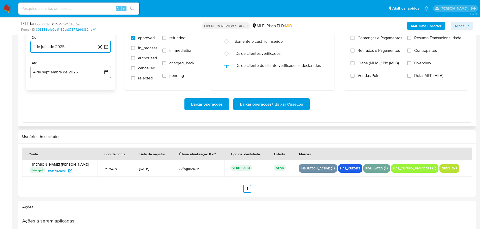
click at [68, 75] on button "4 de septiembre de 2025" at bounding box center [70, 72] width 81 height 12
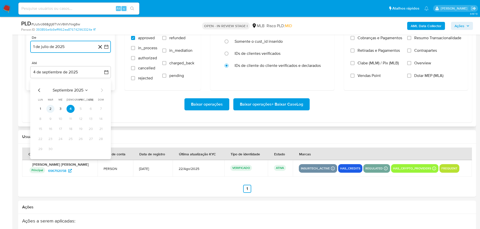
click at [50, 109] on button "2" at bounding box center [50, 109] width 8 height 8
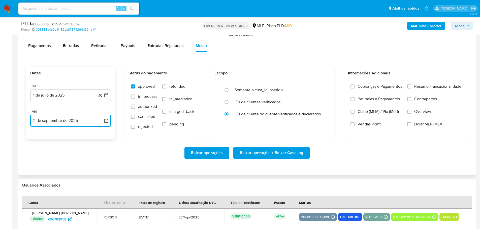
scroll to position [554, 0]
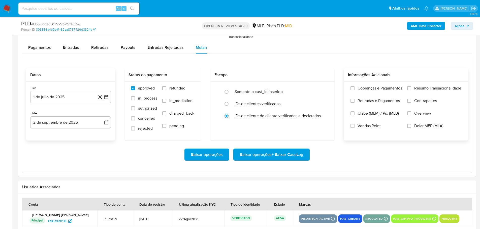
click at [408, 90] on label "Resumo Transacionalidade" at bounding box center [434, 92] width 54 height 13
click at [408, 90] on input "Resumo Transacionalidade" at bounding box center [409, 88] width 4 height 4
click at [276, 157] on span "Baixar operações + Baixar CaseLog" at bounding box center [271, 154] width 63 height 11
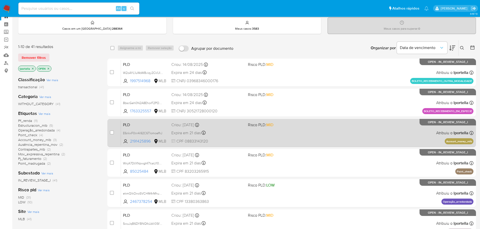
scroll to position [25, 0]
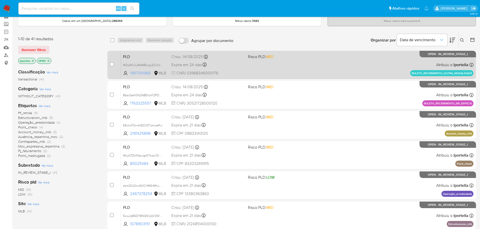
click at [138, 72] on span "1997514968" at bounding box center [141, 74] width 23 height 6
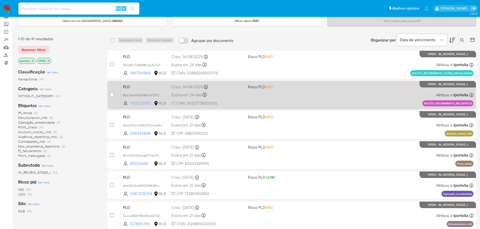
click at [143, 103] on span "1763325557" at bounding box center [141, 104] width 23 height 6
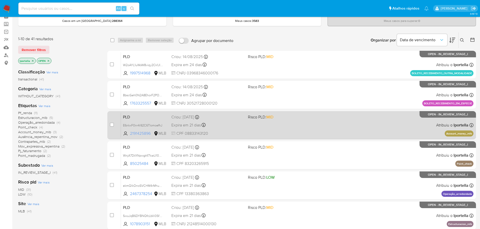
click at [146, 134] on span "2191425896" at bounding box center [141, 134] width 23 height 6
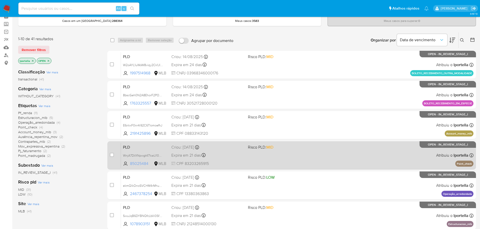
click at [142, 162] on span "85025484" at bounding box center [141, 164] width 23 height 6
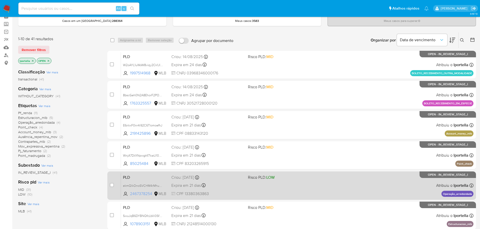
click at [143, 194] on span "2467378254" at bounding box center [141, 194] width 23 height 6
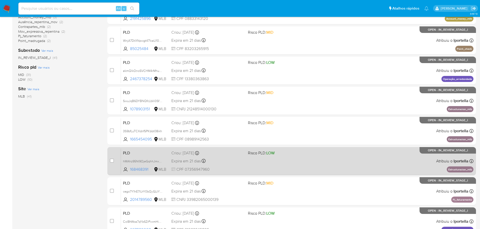
scroll to position [151, 0]
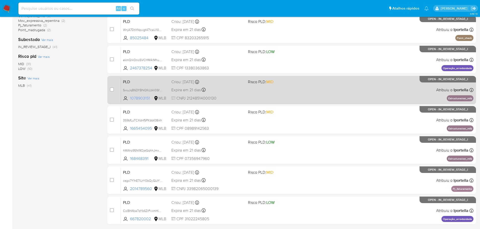
click at [141, 100] on span "1078903151" at bounding box center [141, 99] width 23 height 6
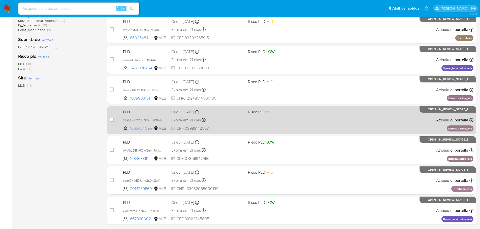
click at [141, 129] on span "1665454095" at bounding box center [141, 129] width 23 height 6
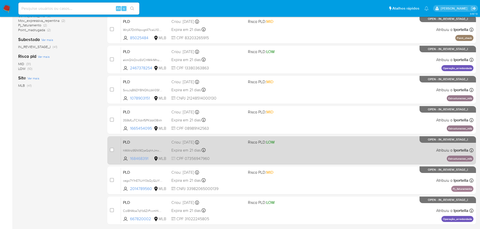
click at [141, 158] on span "168468391" at bounding box center [141, 159] width 23 height 6
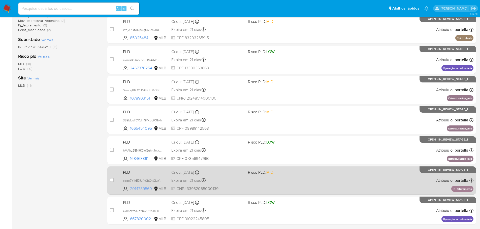
click at [142, 188] on span "2014789560" at bounding box center [141, 189] width 23 height 6
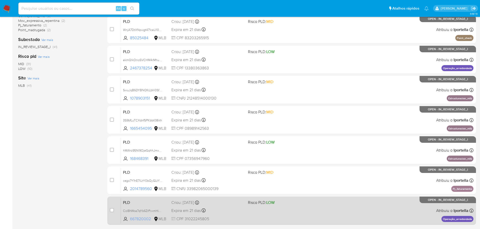
click at [139, 220] on span "667820002" at bounding box center [141, 220] width 23 height 6
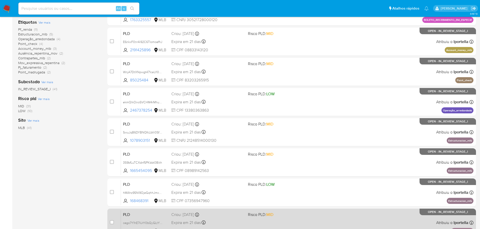
scroll to position [168, 0]
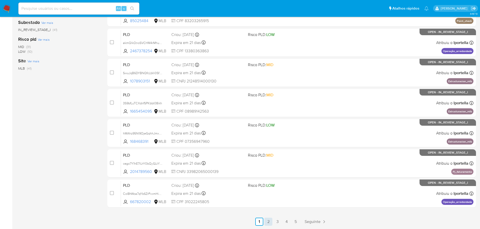
click at [266, 220] on link "2" at bounding box center [268, 222] width 8 height 8
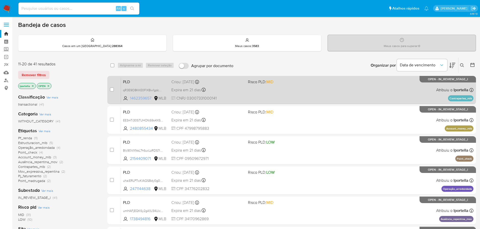
click at [143, 98] on span "1462359657" at bounding box center [141, 99] width 23 height 6
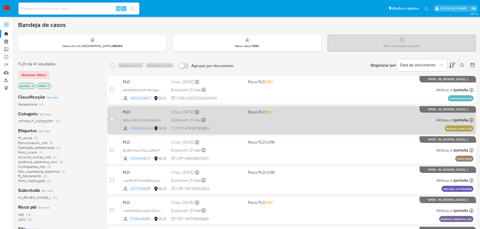
click at [142, 128] on span "2480855434" at bounding box center [141, 129] width 23 height 6
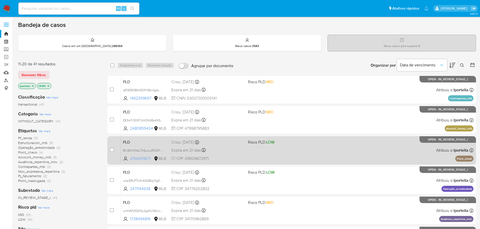
click at [146, 158] on span "2154409071" at bounding box center [141, 159] width 23 height 6
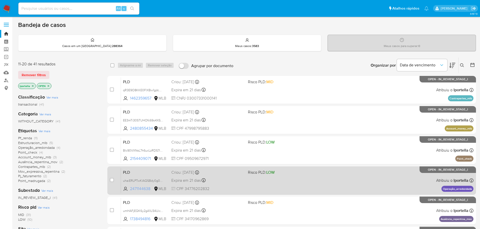
click at [148, 188] on span "2471144638" at bounding box center [141, 189] width 23 height 6
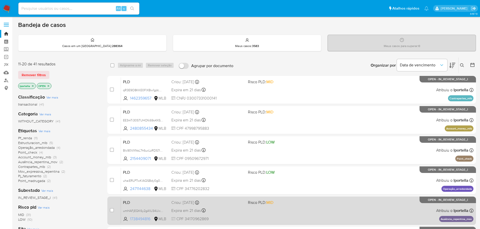
click at [144, 218] on span "1738494816" at bounding box center [141, 220] width 23 height 6
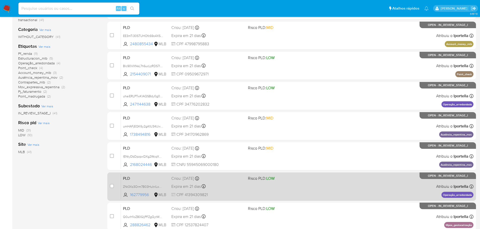
scroll to position [126, 0]
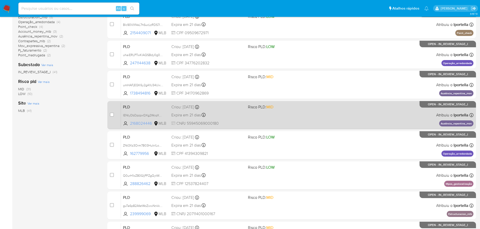
click at [146, 124] on span "2168024446" at bounding box center [141, 124] width 23 height 6
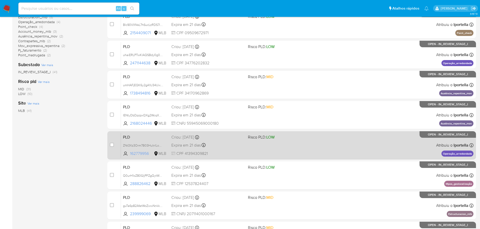
click at [140, 153] on span "162779956" at bounding box center [141, 154] width 23 height 6
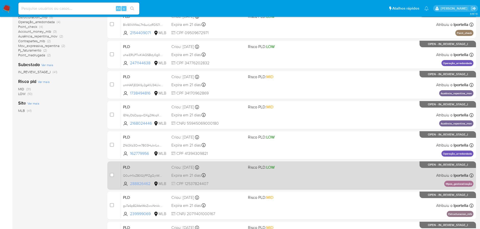
click at [140, 183] on span "288826462" at bounding box center [141, 184] width 23 height 6
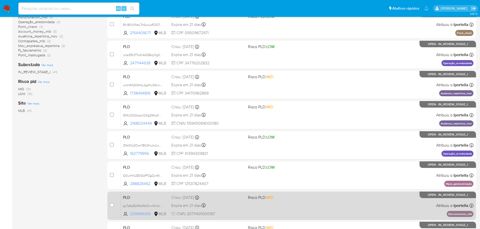
click at [144, 213] on span "239999069" at bounding box center [141, 215] width 23 height 6
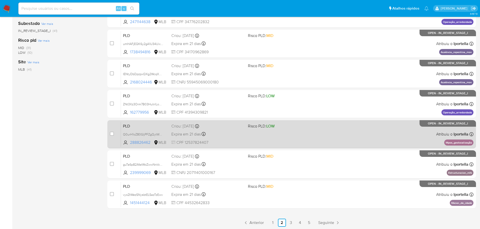
scroll to position [168, 0]
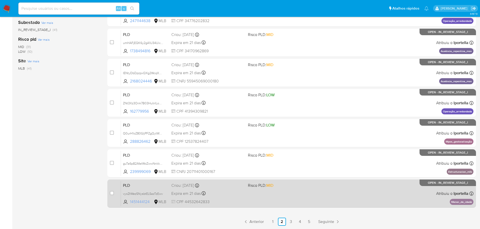
click at [141, 202] on span "1451444124" at bounding box center [141, 202] width 23 height 6
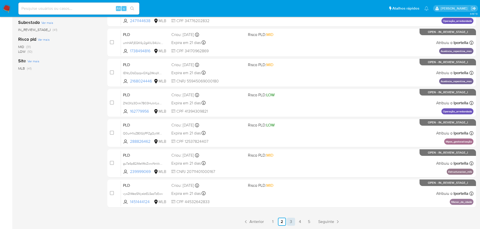
click at [291, 222] on link "3" at bounding box center [291, 222] width 8 height 8
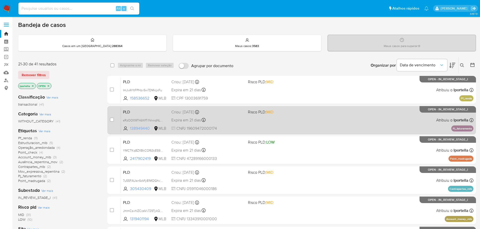
click at [145, 128] on span "138949440" at bounding box center [141, 129] width 23 height 6
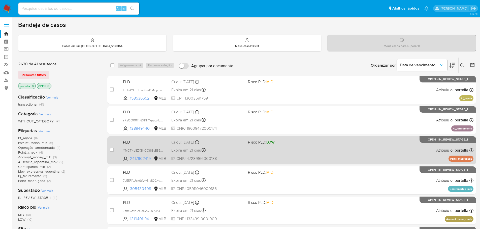
click at [144, 156] on span "2417902419" at bounding box center [141, 159] width 23 height 6
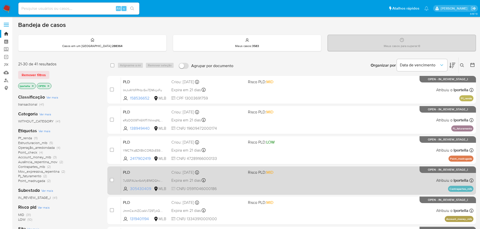
click at [143, 187] on span "305430409" at bounding box center [141, 189] width 23 height 6
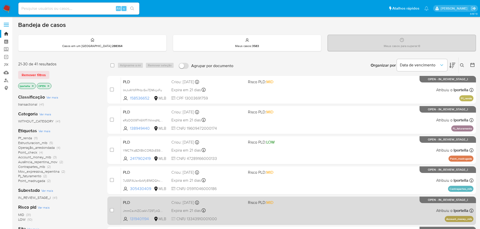
click at [144, 219] on span "1319401194" at bounding box center [141, 220] width 23 height 6
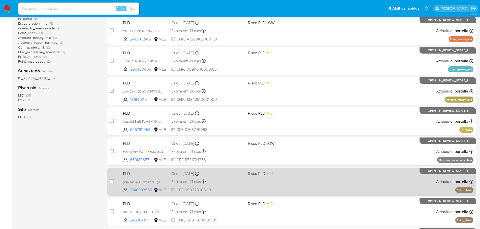
scroll to position [126, 0]
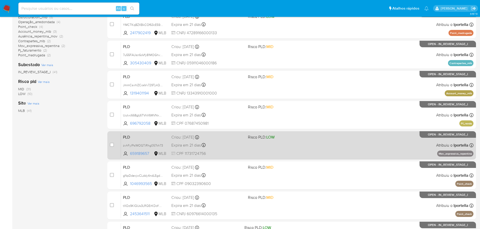
click at [144, 151] on div "PLD zvhFylPslMOGTiRhg057kh73 659189657 MLB Risco PLD: LOW Criou: 12/08/2025 Cri…" at bounding box center [297, 145] width 352 height 25
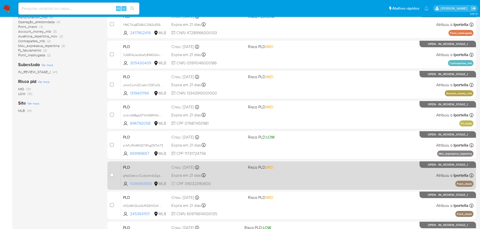
click at [144, 183] on span "1046993565" at bounding box center [141, 184] width 23 height 6
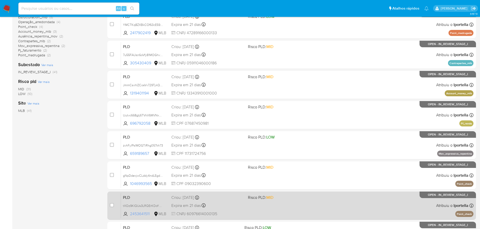
click at [145, 214] on span "2453641511" at bounding box center [141, 215] width 23 height 6
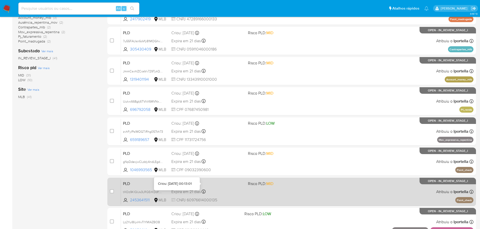
scroll to position [168, 0]
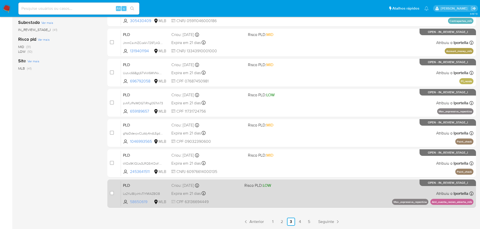
click at [145, 202] on span "58650619" at bounding box center [141, 202] width 23 height 6
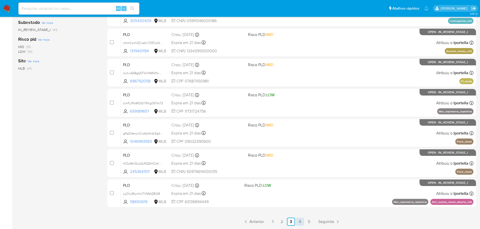
click at [301, 225] on link "4" at bounding box center [300, 222] width 8 height 8
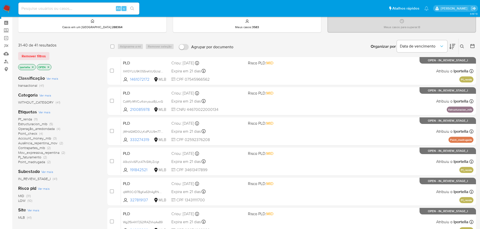
scroll to position [50, 0]
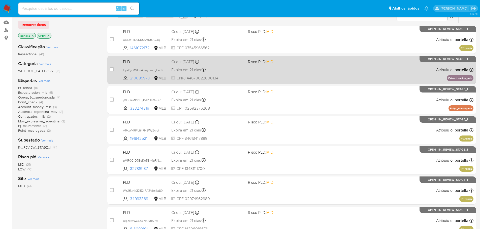
click at [144, 77] on span "210085978" at bounding box center [141, 79] width 23 height 6
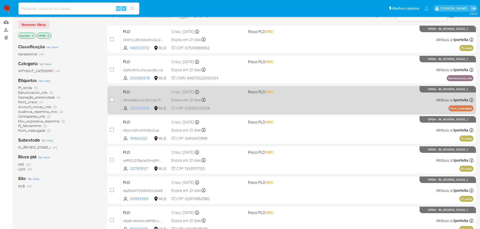
click at [143, 108] on span "333274319" at bounding box center [141, 109] width 23 height 6
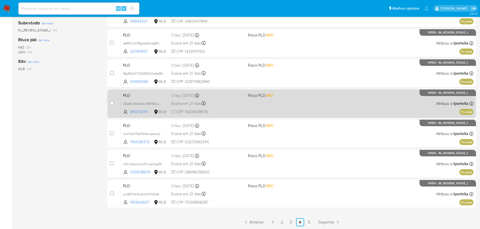
scroll to position [168, 0]
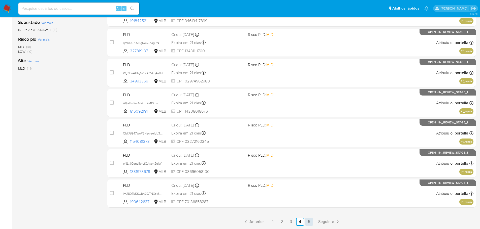
click at [308, 223] on link "5" at bounding box center [309, 222] width 8 height 8
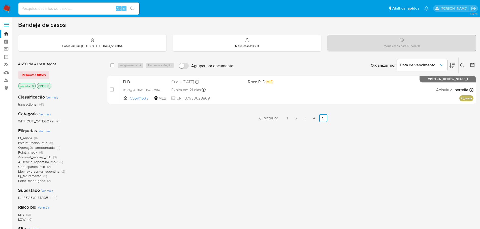
click at [9, 9] on img at bounding box center [7, 8] width 9 height 9
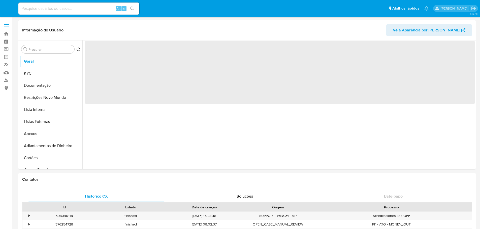
select select "10"
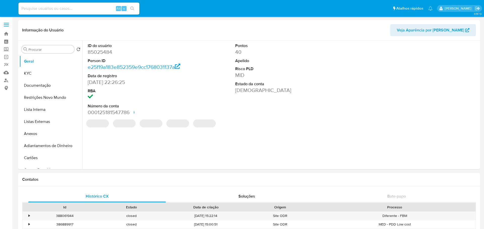
select select "10"
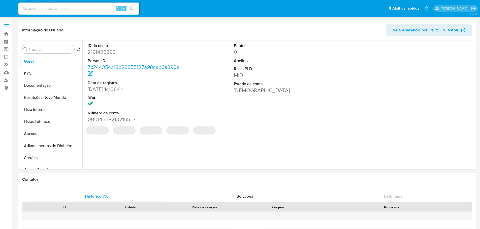
select select "10"
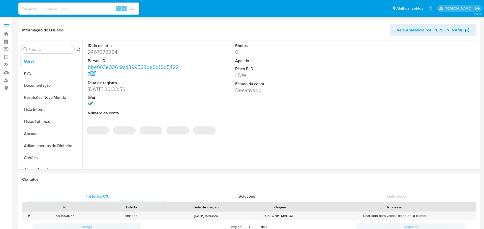
select select "10"
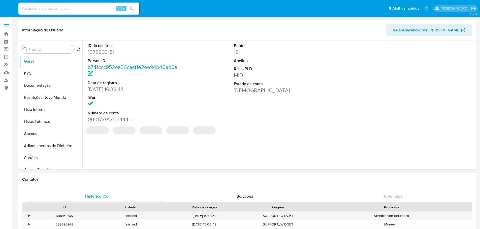
select select "10"
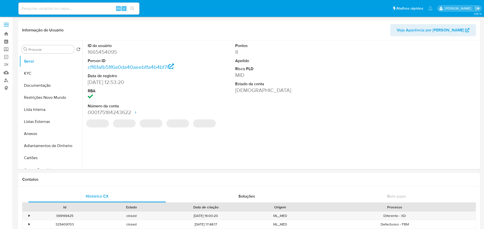
select select "10"
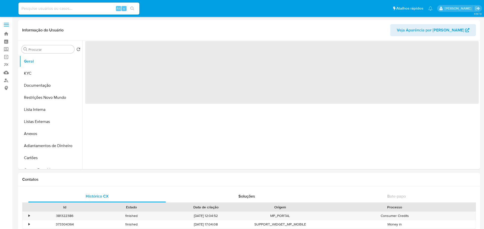
select select "10"
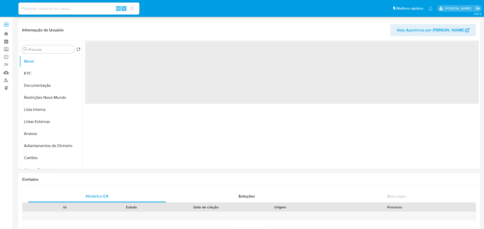
select select "10"
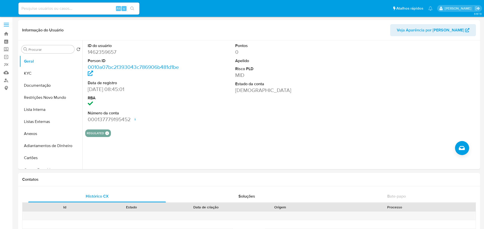
select select "10"
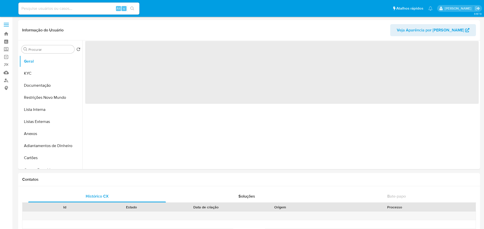
select select "10"
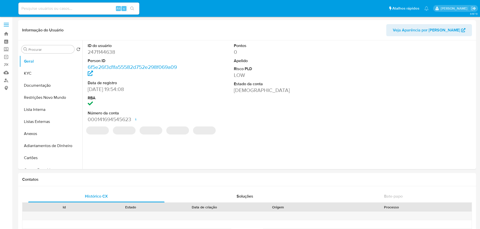
select select "10"
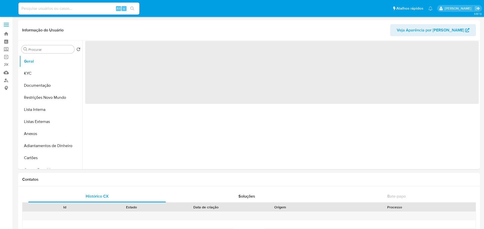
select select "10"
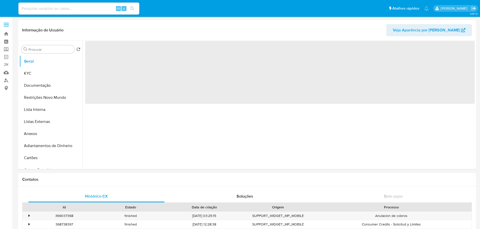
select select "10"
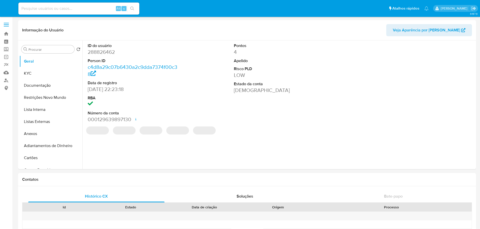
select select "10"
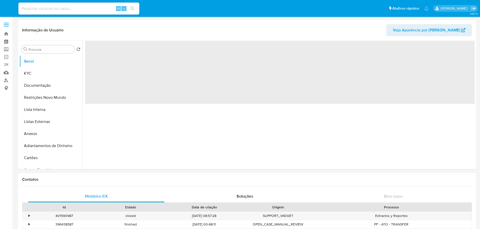
select select "10"
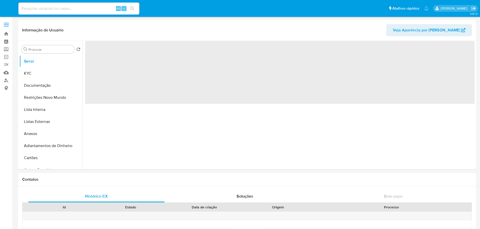
select select "10"
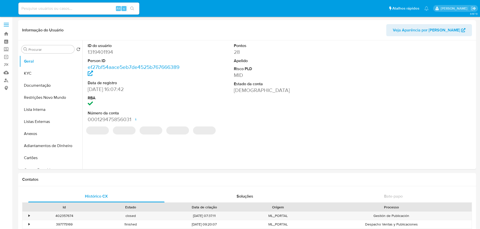
select select "10"
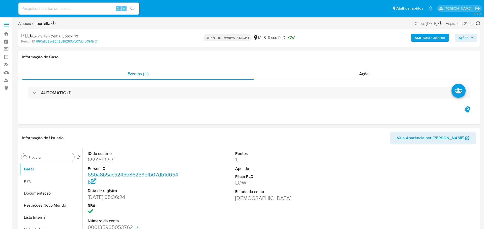
select select "10"
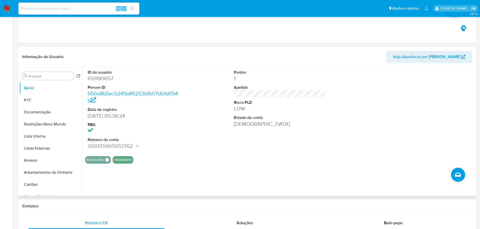
scroll to position [101, 0]
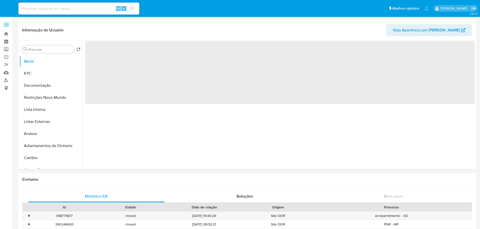
select select "10"
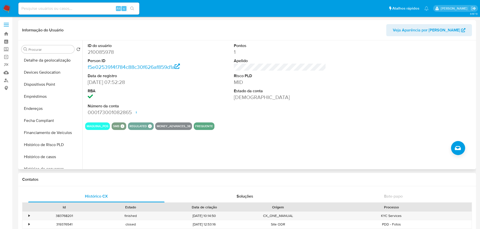
scroll to position [201, 0]
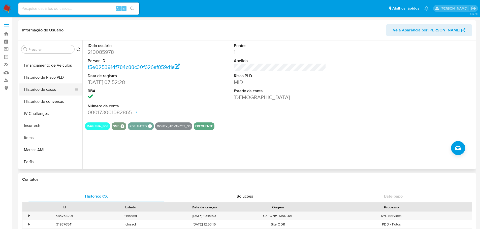
click at [38, 87] on button "Histórico de casos" at bounding box center [48, 90] width 59 height 12
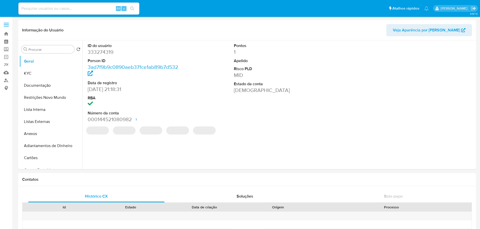
select select "10"
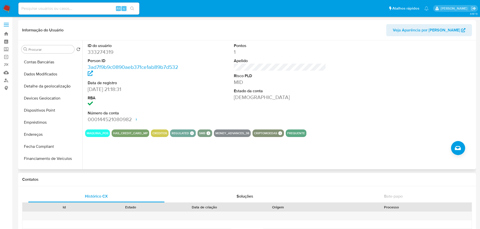
scroll to position [176, 0]
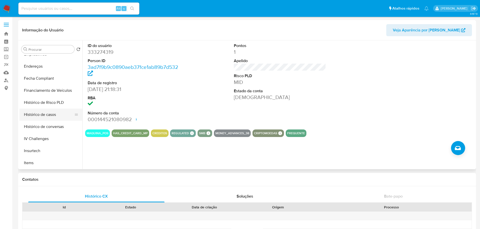
click at [46, 116] on button "Histórico de casos" at bounding box center [48, 115] width 59 height 12
